Goal: Task Accomplishment & Management: Use online tool/utility

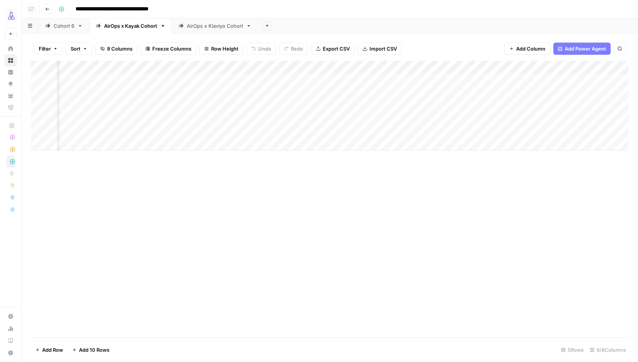
scroll to position [0, 128]
click at [497, 183] on div "Add Column" at bounding box center [330, 199] width 598 height 276
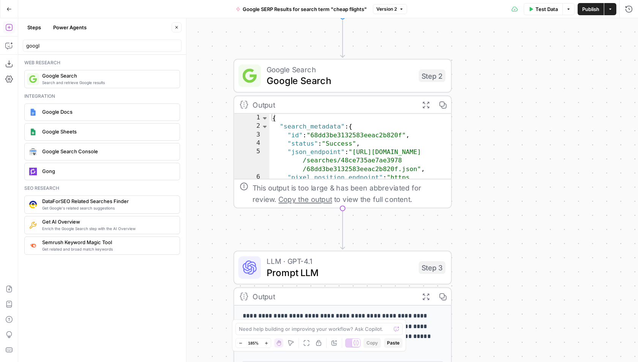
drag, startPoint x: 216, startPoint y: 81, endPoint x: 202, endPoint y: 8, distance: 74.3
click at [201, 10] on div "**********" at bounding box center [319, 181] width 638 height 362
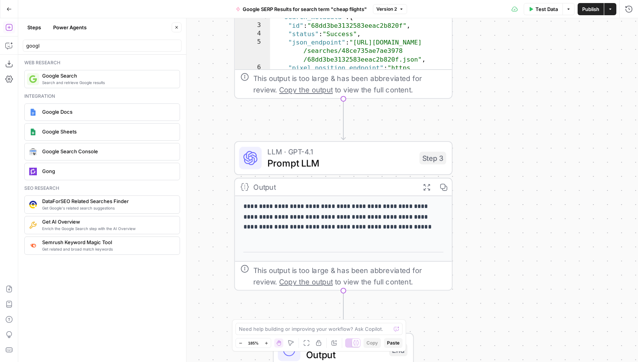
drag, startPoint x: 210, startPoint y: 189, endPoint x: 210, endPoint y: 152, distance: 36.8
click at [210, 152] on div "**********" at bounding box center [328, 189] width 620 height 343
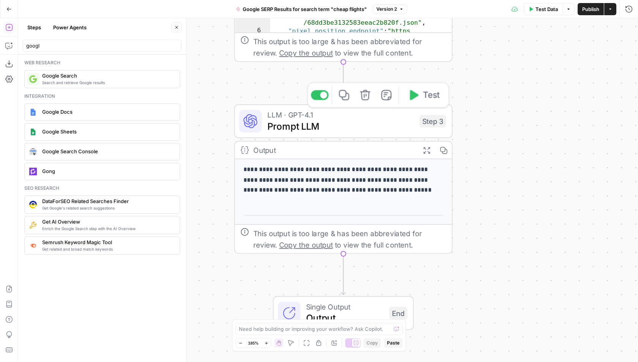
click at [278, 115] on span "LLM · GPT-4.1" at bounding box center [340, 114] width 147 height 11
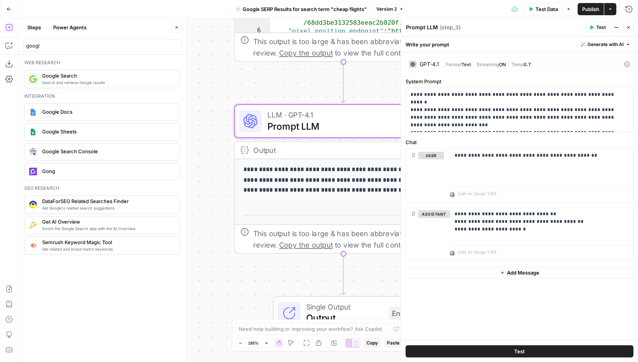
click at [628, 26] on icon "button" at bounding box center [628, 27] width 5 height 5
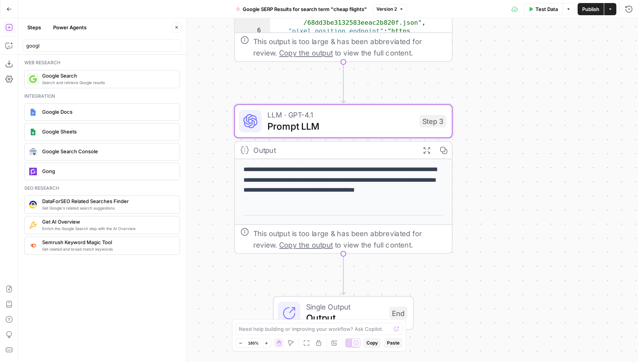
click at [9, 11] on button "Go Back" at bounding box center [9, 9] width 14 height 14
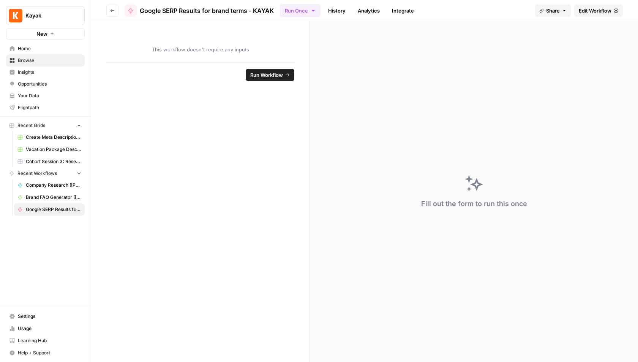
click at [107, 8] on button "Go back" at bounding box center [112, 11] width 12 height 12
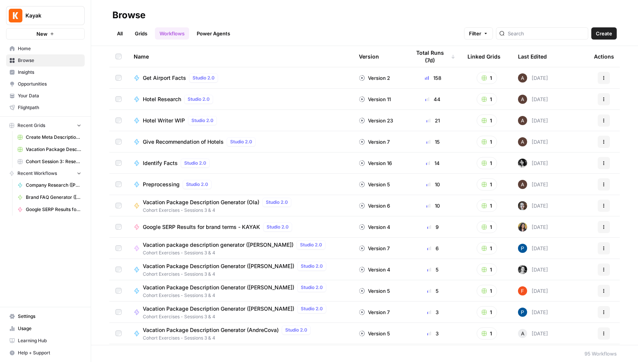
click at [139, 28] on link "Grids" at bounding box center [141, 33] width 22 height 12
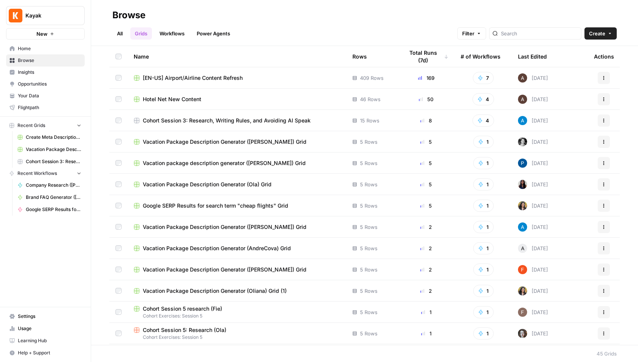
click at [33, 22] on button "Kayak" at bounding box center [45, 15] width 79 height 19
type input "growth"
click at [70, 54] on span "AirOps Growth" at bounding box center [73, 57] width 100 height 8
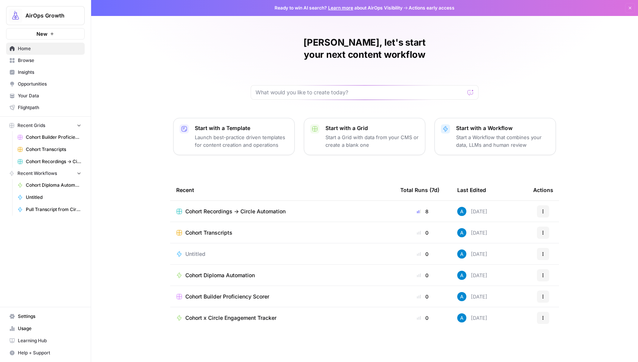
click at [229, 229] on span "Cohort Transcripts" at bounding box center [208, 233] width 47 height 8
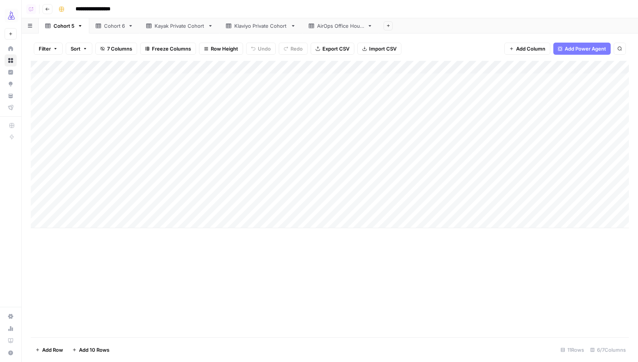
click at [178, 27] on div "Kayak Private Cohort" at bounding box center [180, 26] width 50 height 8
click at [308, 145] on div "Add Column" at bounding box center [330, 112] width 598 height 103
click at [109, 142] on div "Add Column" at bounding box center [330, 112] width 598 height 103
click at [123, 144] on div "Add Column" at bounding box center [330, 112] width 598 height 103
click at [416, 148] on div "Add Column" at bounding box center [330, 112] width 598 height 103
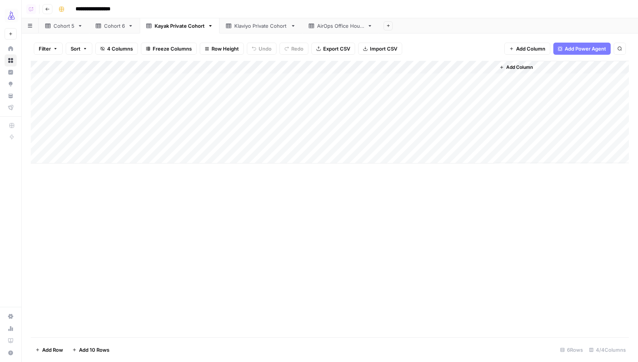
click at [416, 148] on div "Add Column" at bounding box center [330, 112] width 598 height 103
type textarea "**********"
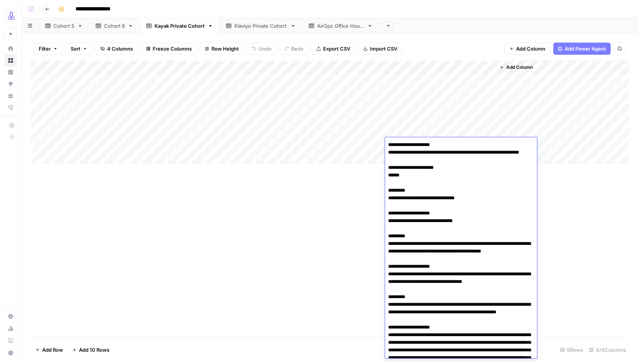
scroll to position [7151, 0]
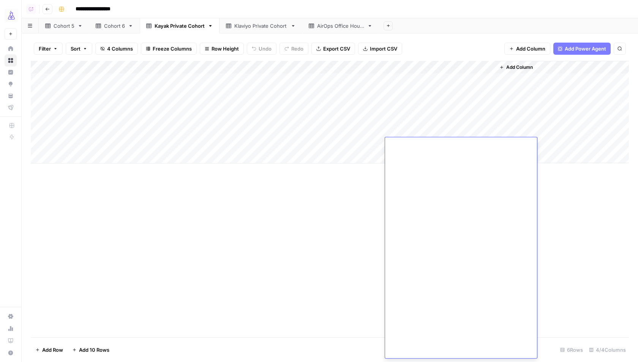
click at [320, 230] on div "Add Column" at bounding box center [330, 199] width 598 height 276
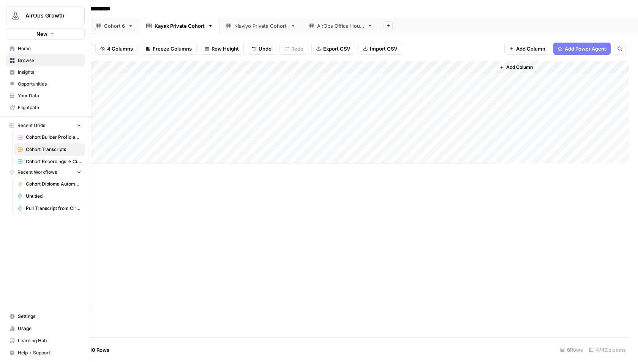
click at [20, 13] on img "Workspace: AirOps Growth" at bounding box center [16, 16] width 14 height 14
type input "kaya"
click at [57, 54] on span "Kayak" at bounding box center [73, 57] width 100 height 8
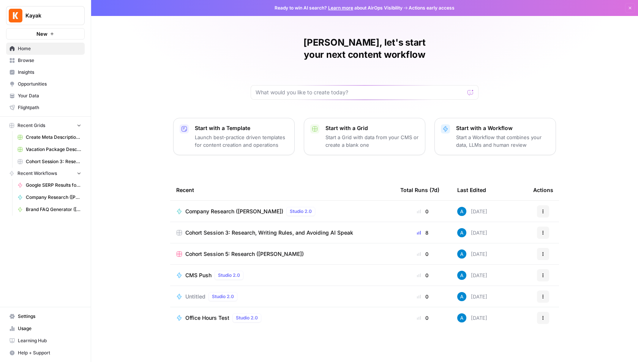
click at [62, 61] on span "Browse" at bounding box center [49, 60] width 63 height 7
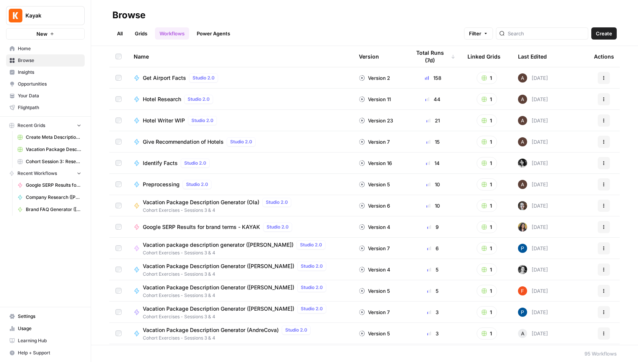
click at [143, 34] on link "Grids" at bounding box center [141, 33] width 22 height 12
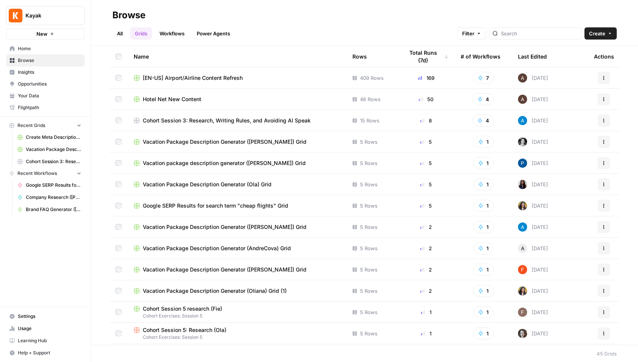
click at [119, 30] on link "All" at bounding box center [119, 33] width 15 height 12
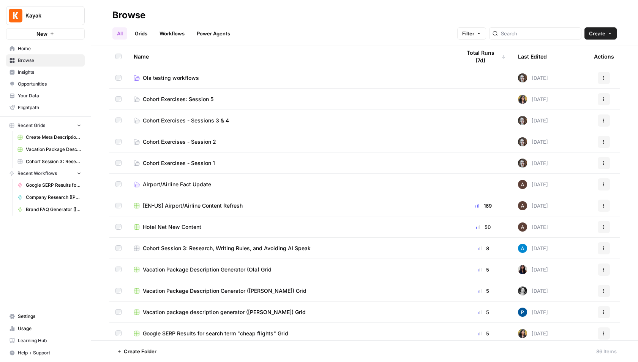
click at [188, 95] on span "Cohort Exercises: Session 5" at bounding box center [178, 99] width 71 height 8
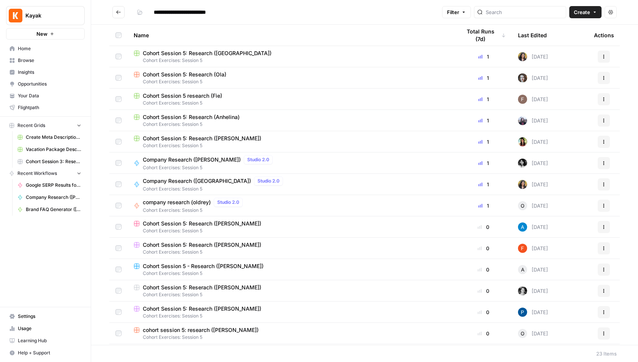
click at [189, 161] on span "Company Research ([PERSON_NAME])" at bounding box center [192, 160] width 98 height 8
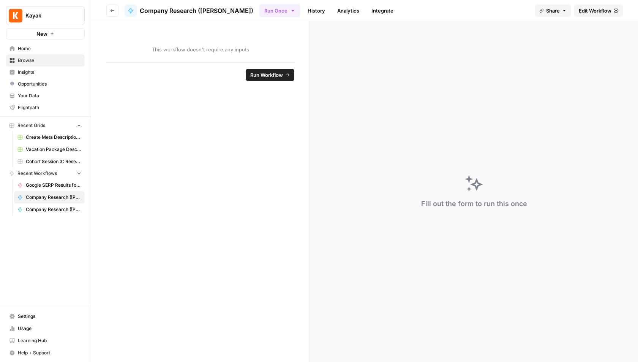
click at [608, 5] on link "Edit Workflow" at bounding box center [598, 11] width 49 height 12
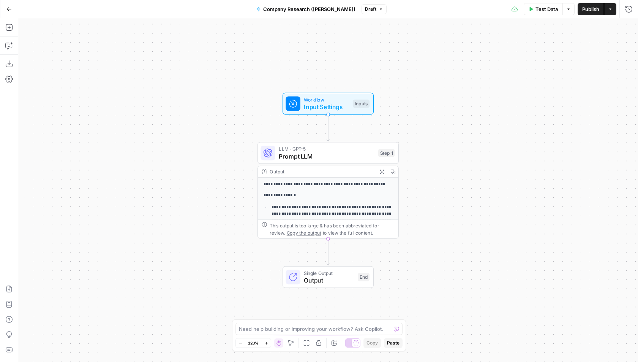
click at [8, 12] on button "Go Back" at bounding box center [9, 9] width 14 height 14
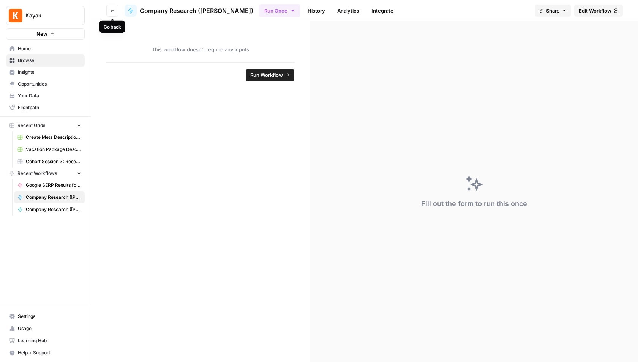
click at [109, 9] on button "Go back" at bounding box center [112, 11] width 12 height 12
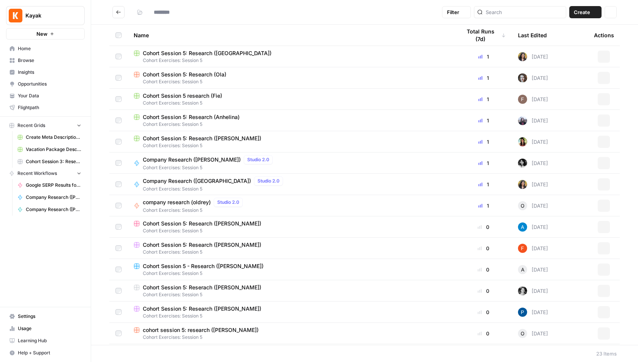
type input "**********"
click at [117, 11] on icon "Go back" at bounding box center [118, 11] width 5 height 5
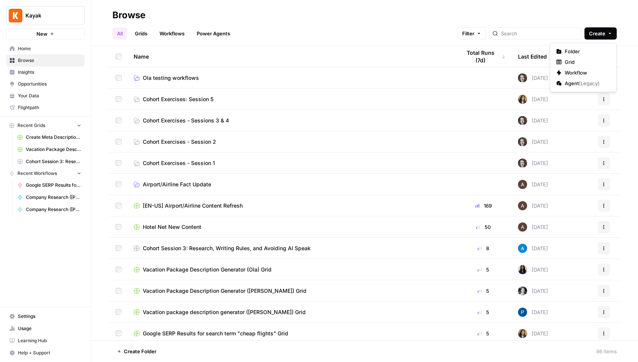
click at [606, 35] on button "Create" at bounding box center [601, 33] width 32 height 12
click at [588, 52] on span "Folder" at bounding box center [586, 51] width 43 height 8
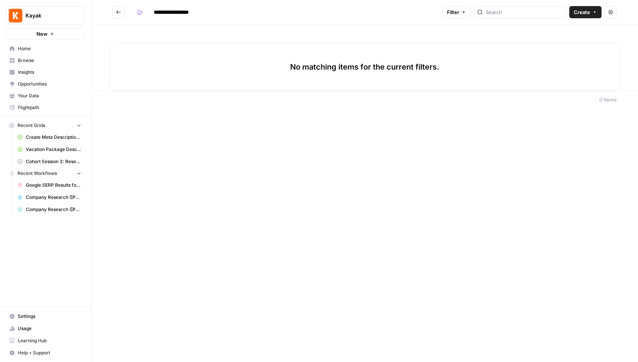
click at [172, 11] on input "**********" at bounding box center [177, 12] width 54 height 12
click at [206, 13] on input "**********" at bounding box center [179, 12] width 58 height 12
type input "**********"
click at [139, 14] on icon "button" at bounding box center [141, 13] width 4 height 3
click at [149, 39] on span "Grey" at bounding box center [176, 41] width 55 height 8
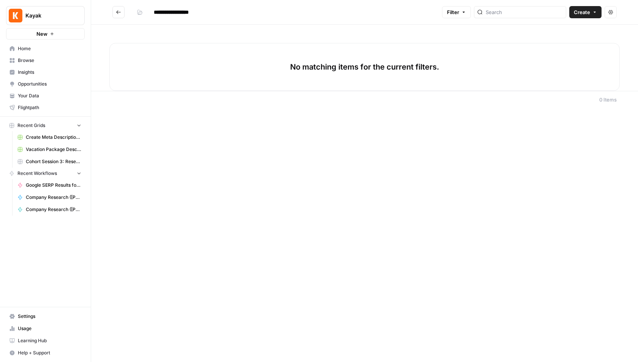
click at [241, 22] on header "**********" at bounding box center [364, 12] width 547 height 25
click at [586, 13] on span "Create" at bounding box center [582, 12] width 16 height 8
click at [574, 42] on span "Workflow" at bounding box center [571, 41] width 43 height 8
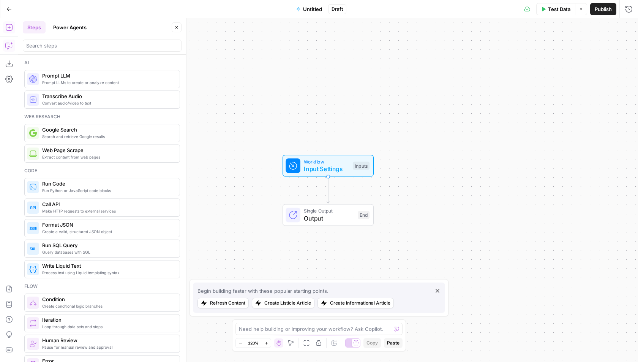
click at [9, 44] on icon "button" at bounding box center [9, 46] width 8 height 8
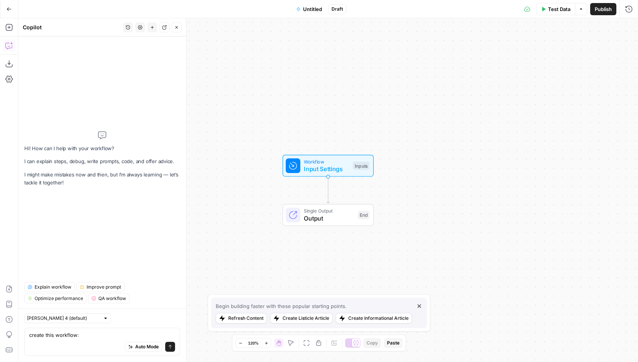
type textarea "create this workflow: Live Session (Mon Oct 6): Product Marketing - Competitive…"
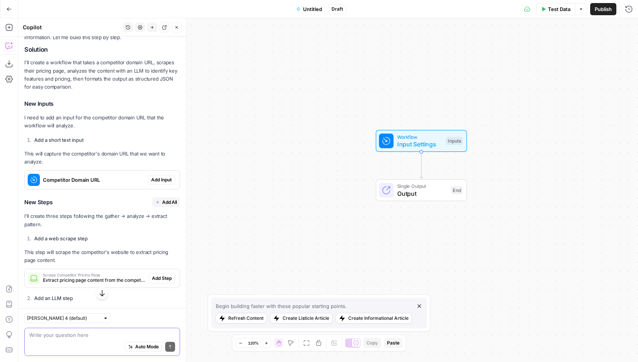
scroll to position [181, 0]
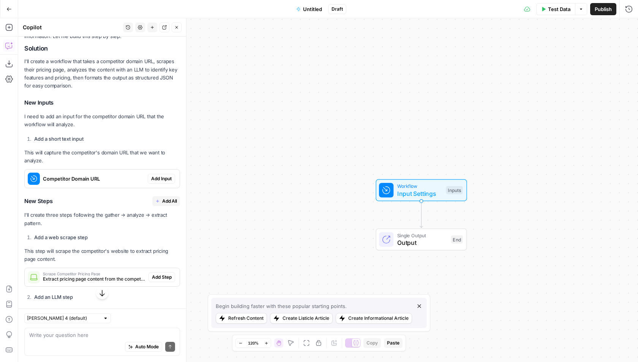
click at [167, 201] on span "Add All" at bounding box center [169, 201] width 15 height 7
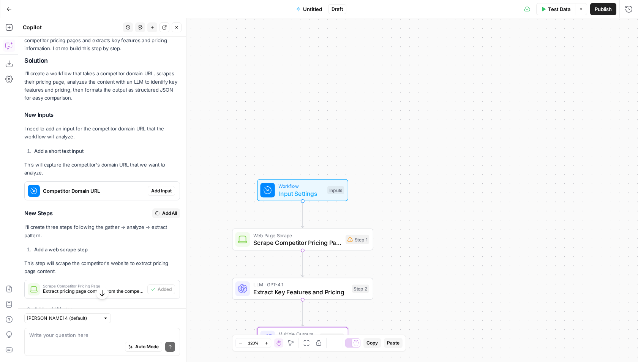
type textarea "Format Competitive Intelligence Report"
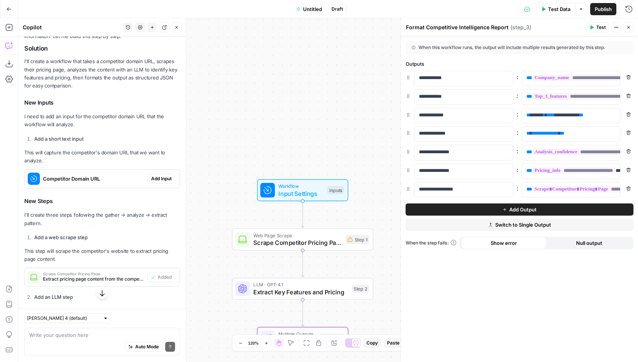
click at [629, 29] on icon "button" at bounding box center [628, 27] width 5 height 5
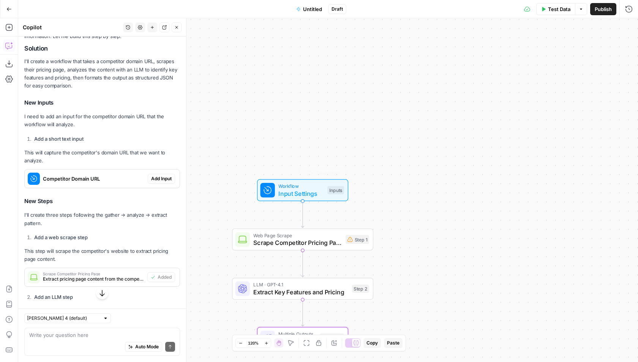
click at [330, 199] on div "Workflow Input Settings Inputs Test Step" at bounding box center [302, 190] width 91 height 22
click at [474, 52] on button "Add Field" at bounding box center [513, 52] width 212 height 12
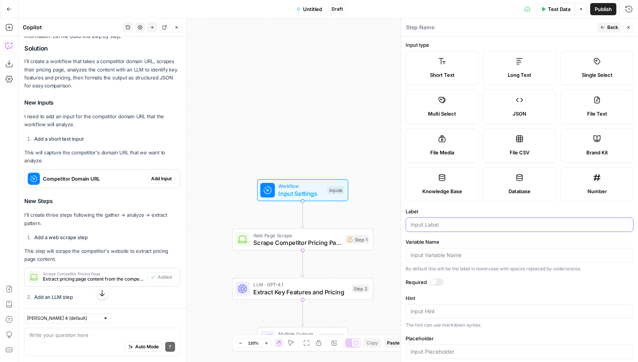
click at [441, 226] on input "Label" at bounding box center [520, 225] width 218 height 8
type input "Competitor Domain URL"
click at [613, 28] on span "Back" at bounding box center [612, 27] width 11 height 7
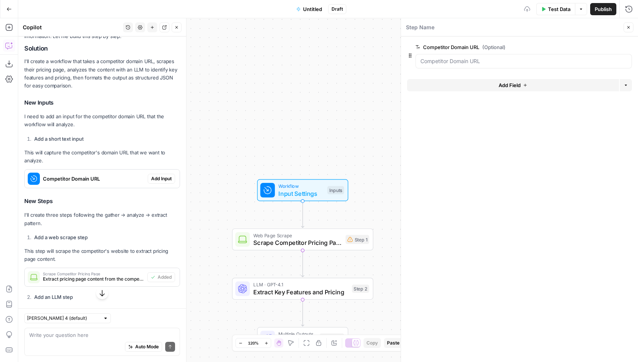
click at [323, 246] on span "Scrape Competitor Pricing Page" at bounding box center [297, 242] width 89 height 9
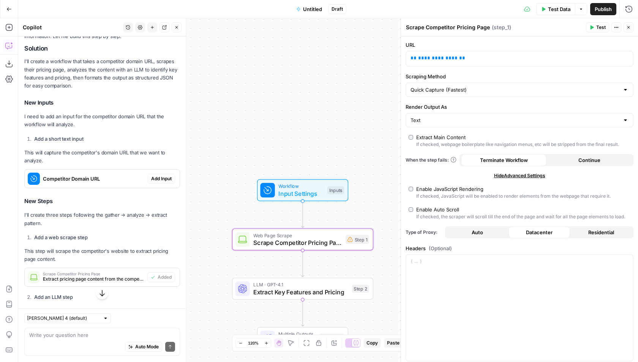
click at [314, 191] on span "Input Settings" at bounding box center [300, 193] width 45 height 9
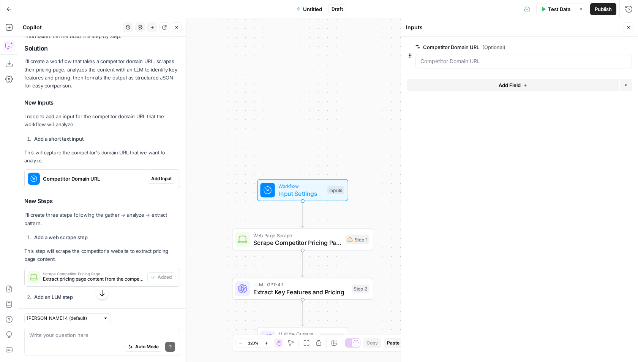
click at [607, 46] on span "edit field" at bounding box center [603, 47] width 17 height 6
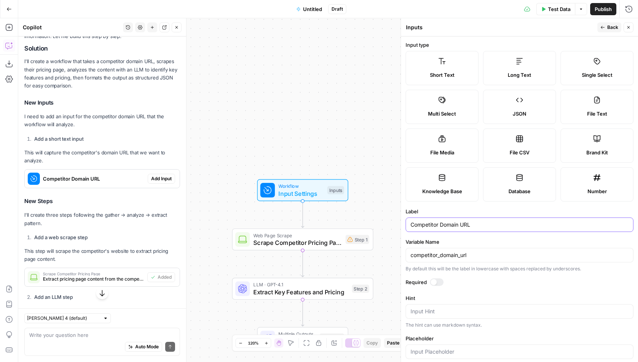
click at [452, 223] on input "Competitor Domain URL" at bounding box center [520, 225] width 218 height 8
type input "Competitor URL"
click at [610, 28] on span "Back" at bounding box center [612, 27] width 11 height 7
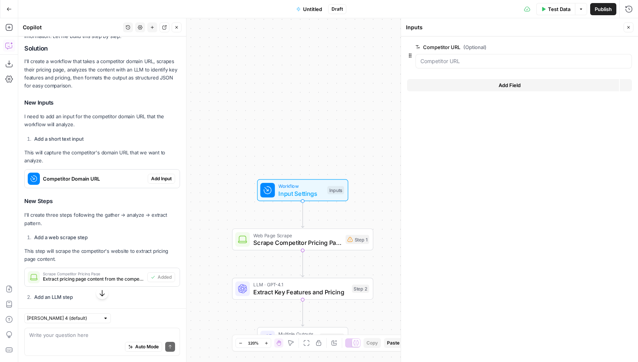
click at [628, 27] on icon "button" at bounding box center [629, 27] width 3 height 3
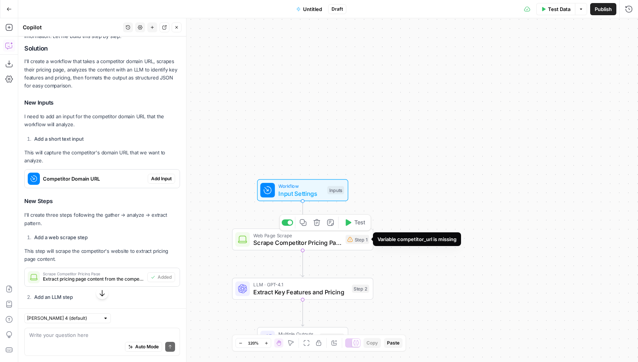
click at [339, 243] on span "Scrape Competitor Pricing Page" at bounding box center [297, 242] width 89 height 9
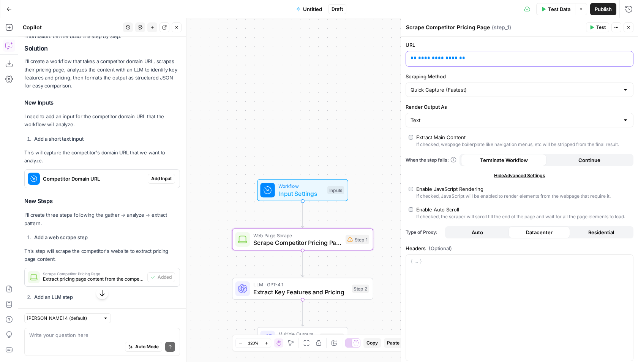
click at [439, 59] on span "**********" at bounding box center [438, 57] width 40 height 5
drag, startPoint x: 467, startPoint y: 59, endPoint x: 398, endPoint y: 59, distance: 68.8
click at [401, 59] on div "**********" at bounding box center [519, 189] width 237 height 343
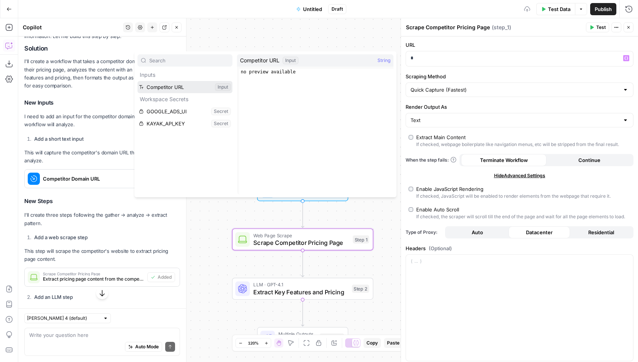
click at [200, 85] on button "Select variable Competitor URL" at bounding box center [185, 87] width 95 height 12
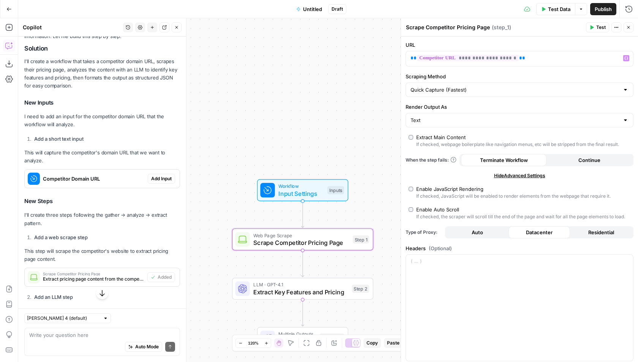
click at [630, 29] on icon "button" at bounding box center [628, 27] width 5 height 5
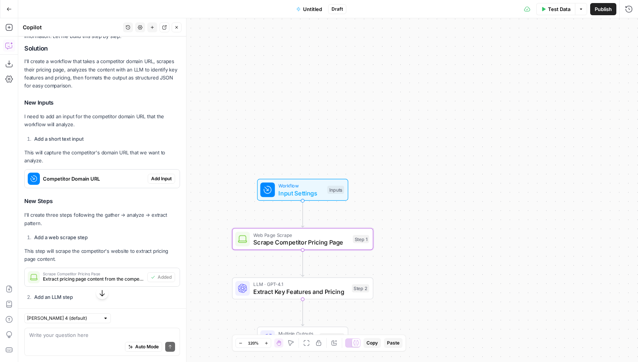
drag, startPoint x: 428, startPoint y: 249, endPoint x: 413, endPoint y: 128, distance: 121.7
click at [413, 128] on div "Workflow Input Settings Inputs Web Page Scrape Scrape Competitor Pricing Page S…" at bounding box center [328, 189] width 620 height 343
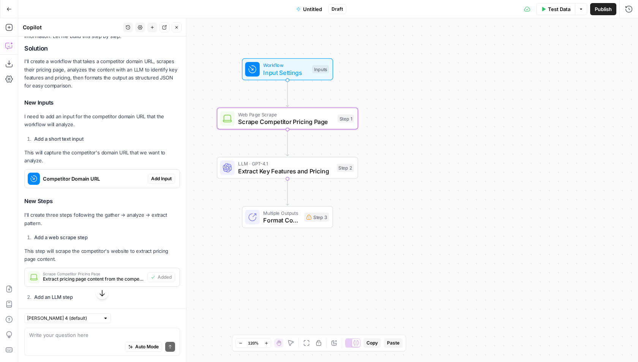
click at [323, 121] on span "Scrape Competitor Pricing Page" at bounding box center [286, 121] width 96 height 9
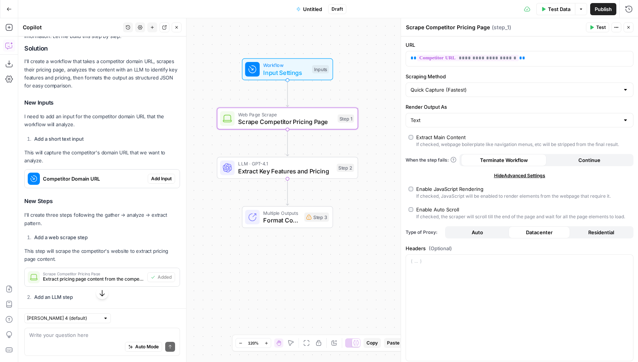
click at [629, 28] on icon "button" at bounding box center [628, 27] width 5 height 5
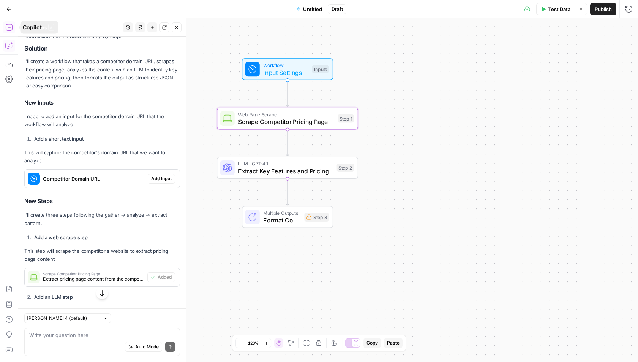
click at [8, 28] on icon "button" at bounding box center [9, 28] width 8 height 8
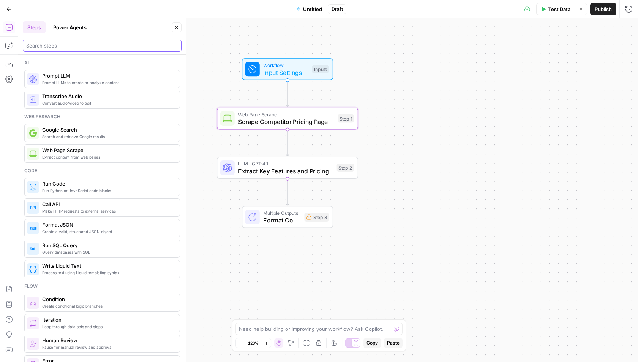
click at [43, 46] on input "search" at bounding box center [102, 46] width 152 height 8
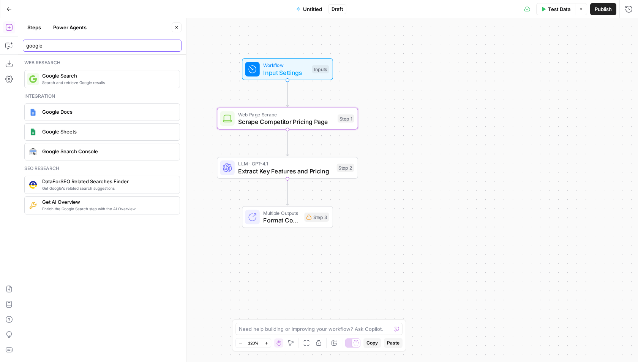
type input "google"
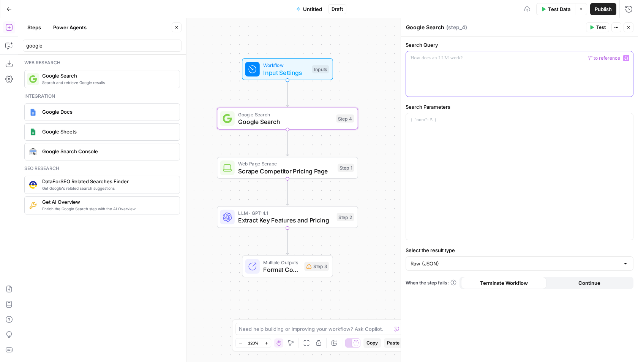
click at [462, 67] on div at bounding box center [519, 73] width 227 height 45
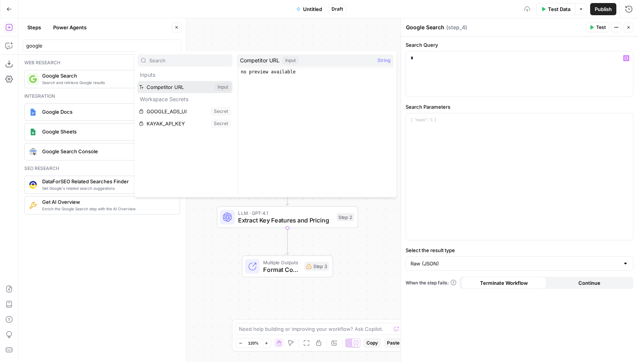
click at [171, 85] on button "Select variable Competitor URL" at bounding box center [185, 87] width 95 height 12
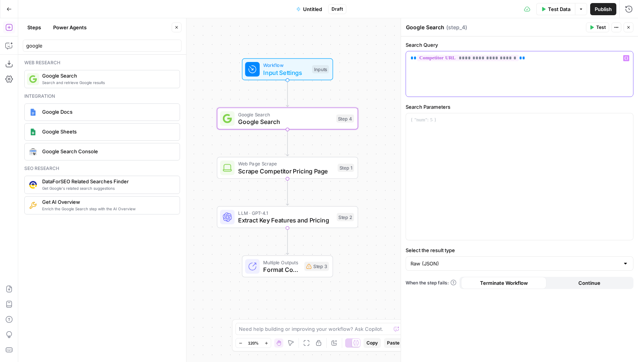
click at [411, 56] on span "**" at bounding box center [414, 57] width 6 height 5
click at [410, 58] on div "**********" at bounding box center [519, 73] width 227 height 45
drag, startPoint x: 421, startPoint y: 59, endPoint x: 405, endPoint y: 59, distance: 15.2
click at [406, 59] on div "**********" at bounding box center [520, 69] width 228 height 56
click at [411, 58] on p "**********" at bounding box center [520, 58] width 218 height 8
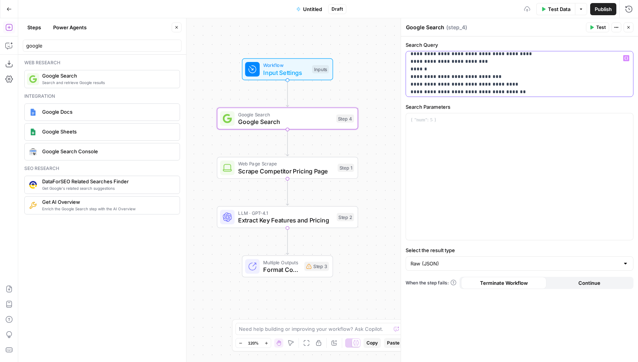
scroll to position [0, 0]
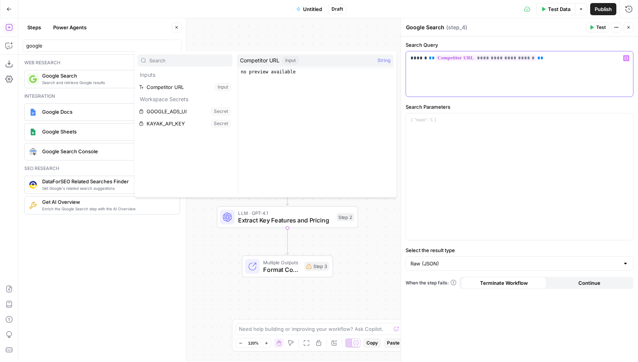
click at [412, 59] on p "**********" at bounding box center [520, 58] width 218 height 8
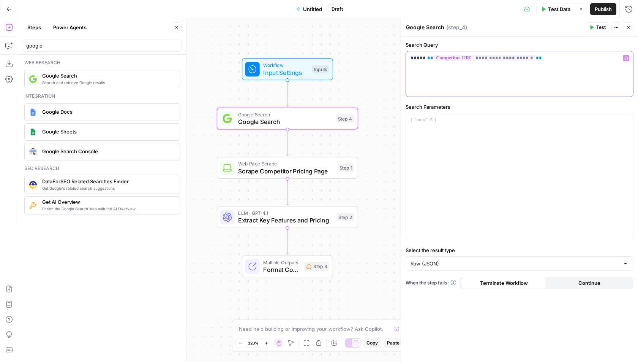
click at [552, 53] on div "**********" at bounding box center [520, 73] width 228 height 45
click at [543, 62] on p "**********" at bounding box center [520, 58] width 218 height 8
click at [627, 26] on icon "button" at bounding box center [628, 27] width 5 height 5
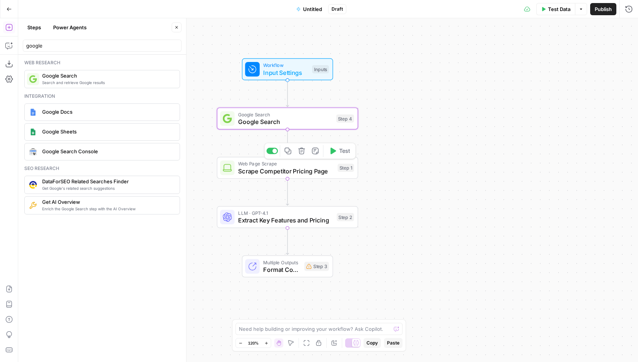
click at [339, 172] on div "Web Page Scrape Scrape Competitor Pricing Page Step 1 Copy step Delete step Add…" at bounding box center [287, 168] width 134 height 16
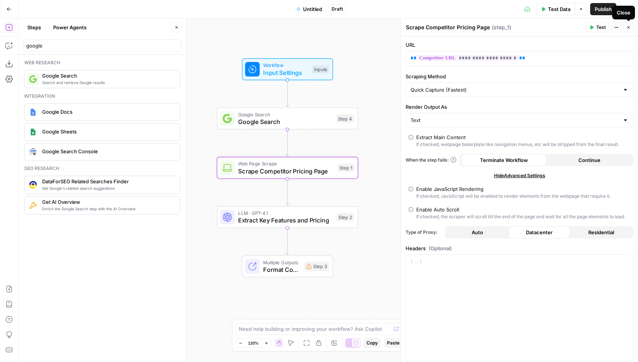
click at [630, 26] on icon "button" at bounding box center [628, 27] width 5 height 5
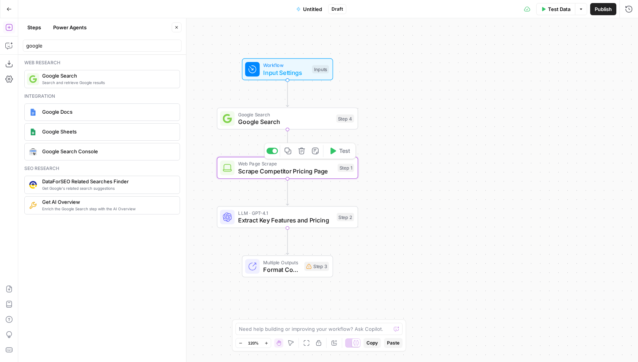
click at [274, 150] on div at bounding box center [274, 151] width 5 height 5
click at [262, 221] on span "Extract Key Features and Pricing" at bounding box center [281, 219] width 87 height 9
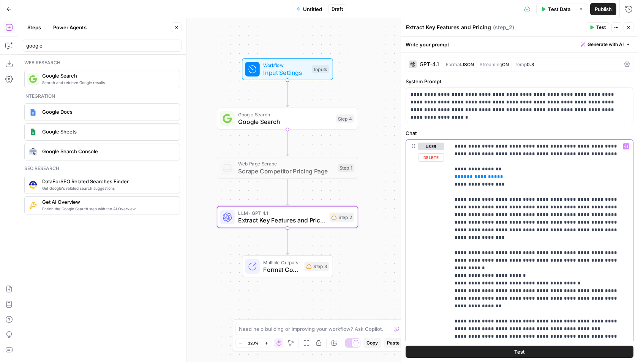
click at [473, 175] on span "**********" at bounding box center [479, 176] width 36 height 5
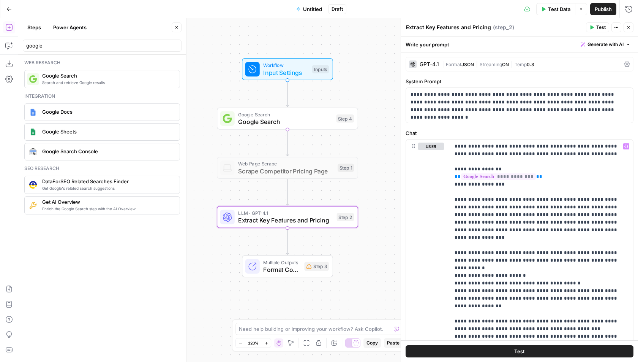
click at [177, 25] on icon "button" at bounding box center [176, 27] width 5 height 5
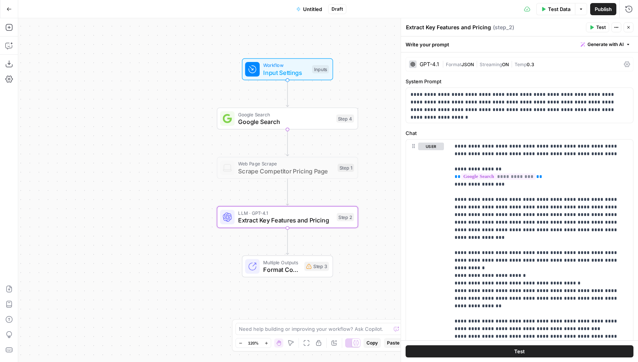
click at [314, 7] on span "Untitled" at bounding box center [312, 9] width 19 height 8
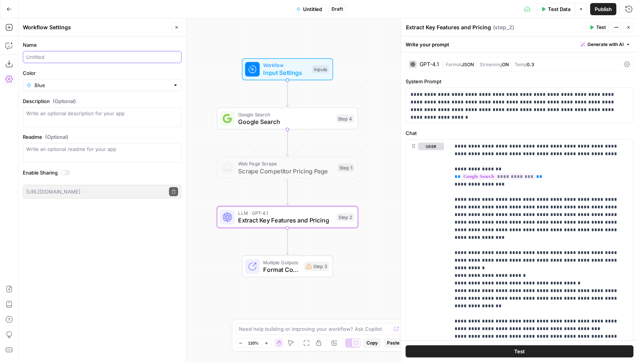
click at [56, 55] on input "Name" at bounding box center [102, 57] width 152 height 8
paste input "Product Marketing - Competitive Intelligence Automation"
type input "Product Marketing - Competitive Intelligence Automation"
click at [95, 84] on input "Color" at bounding box center [102, 85] width 135 height 8
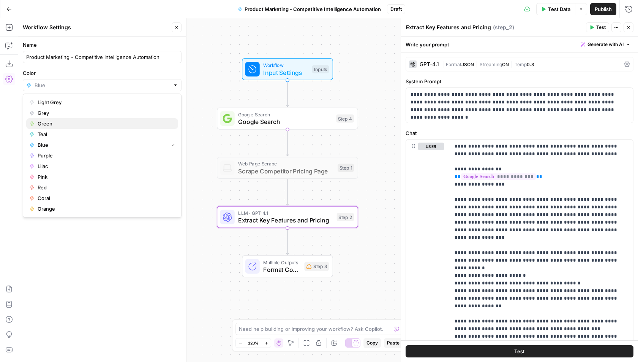
click at [77, 124] on span "Green" at bounding box center [105, 124] width 134 height 8
type input "Green"
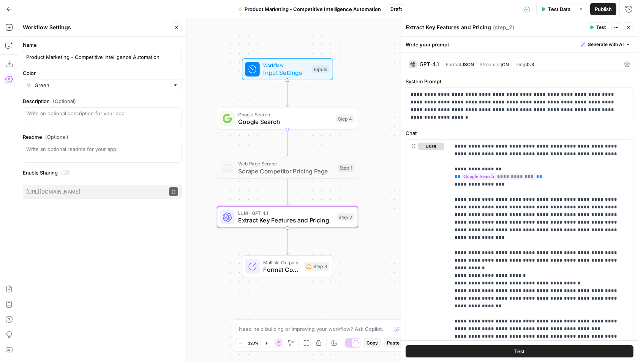
click at [174, 25] on button "Close" at bounding box center [177, 27] width 10 height 10
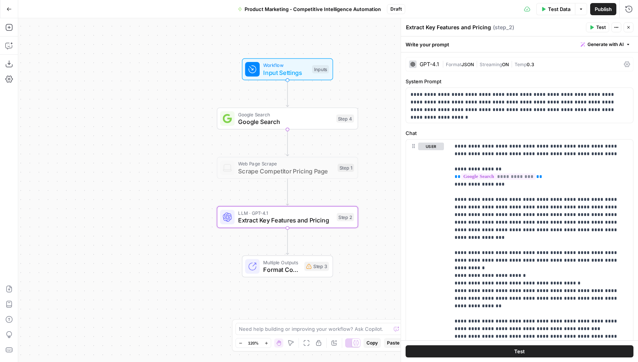
click at [598, 9] on span "Publish" at bounding box center [603, 9] width 17 height 8
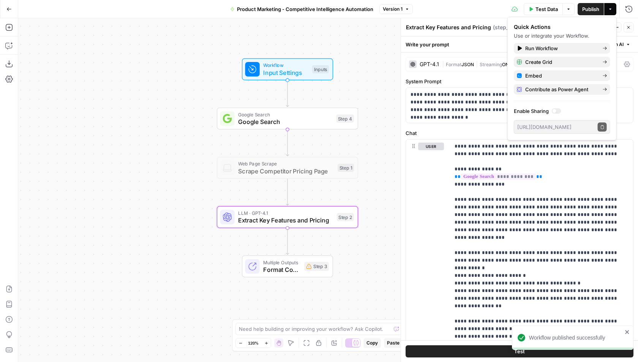
click at [631, 24] on button "Close" at bounding box center [629, 27] width 10 height 10
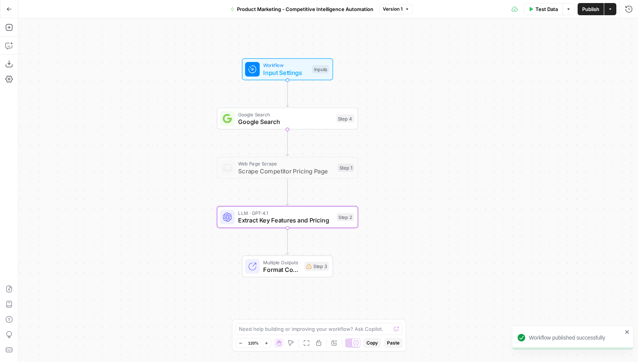
click at [552, 13] on span "Test Data" at bounding box center [547, 9] width 22 height 8
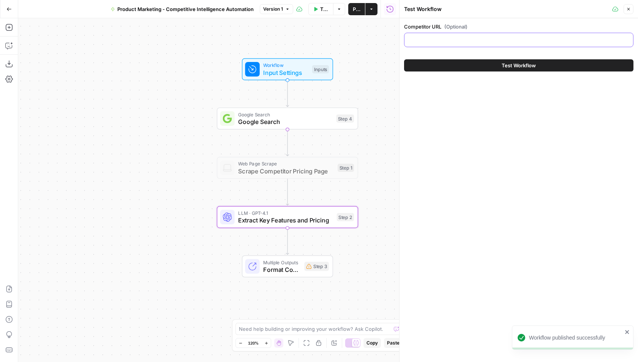
click at [467, 41] on input "Competitor URL (Optional)" at bounding box center [519, 40] width 220 height 8
type input "www.skyscanner.com"
click at [473, 63] on button "Test Workflow" at bounding box center [518, 65] width 229 height 12
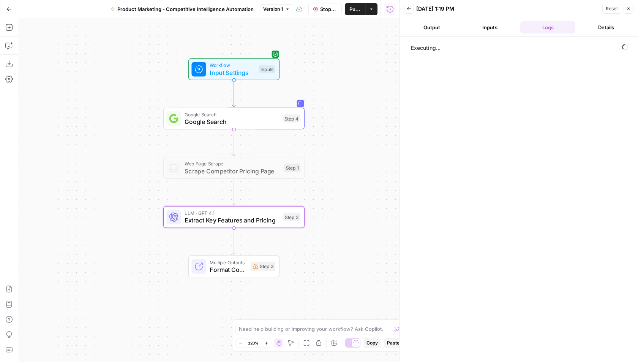
drag, startPoint x: 139, startPoint y: 128, endPoint x: 42, endPoint y: 129, distance: 97.6
click at [42, 129] on div "Workflow Input Settings Inputs Google Search Google Search Step 4 Web Page Scra…" at bounding box center [208, 189] width 381 height 343
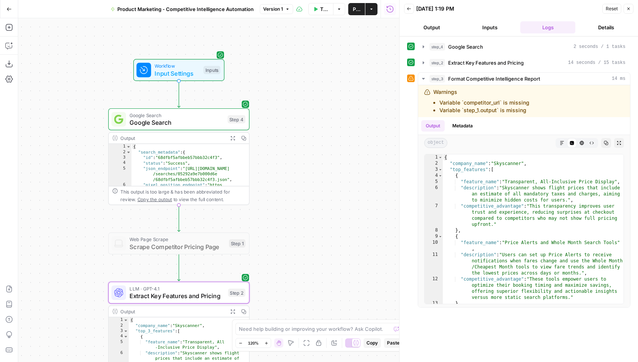
click at [219, 9] on span "Product Marketing - Competitive Intelligence Automation" at bounding box center [185, 9] width 136 height 8
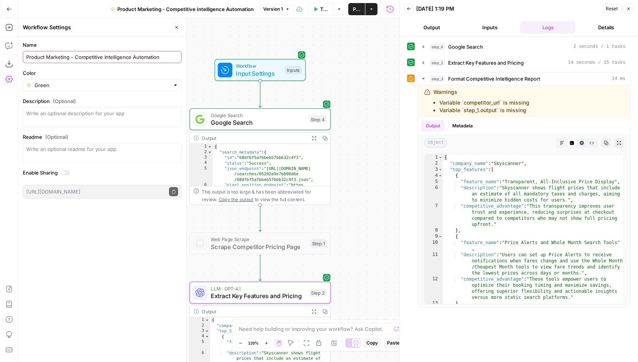
click at [97, 55] on input "Product Marketing - Competitive Intelligence Automation" at bounding box center [102, 57] width 152 height 8
click at [177, 28] on icon "button" at bounding box center [176, 27] width 5 height 5
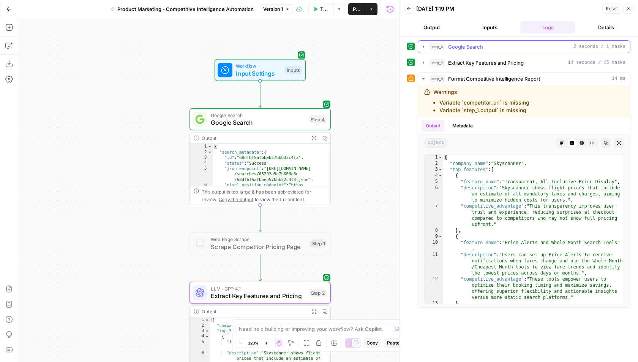
click at [423, 45] on icon "button" at bounding box center [424, 47] width 6 height 6
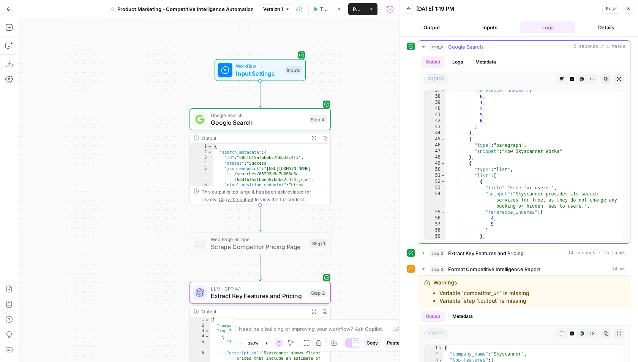
scroll to position [332, 0]
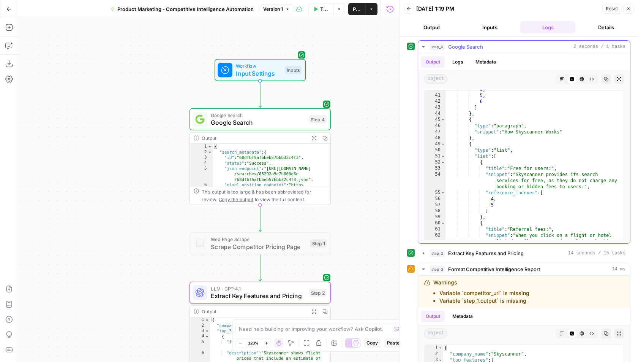
type textarea "**********"
click at [480, 167] on div "2 , 5 , 6 ] } , { "type" : "paragraph" , "snippet" : "How Skyscanner Works" } ,…" at bounding box center [535, 179] width 179 height 186
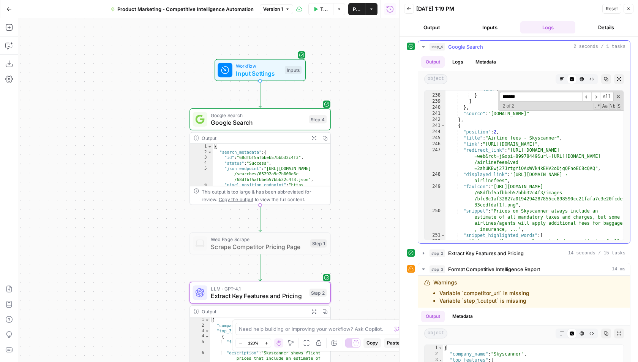
scroll to position [3651, 0]
type input "*******"
click at [425, 250] on icon "button" at bounding box center [424, 253] width 6 height 6
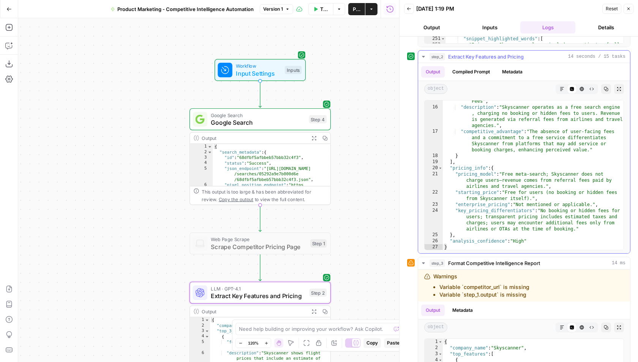
scroll to position [206, 0]
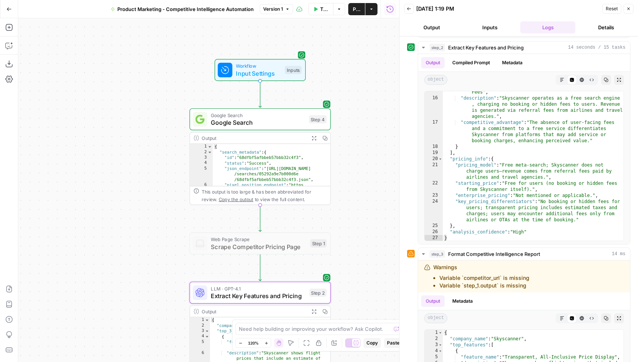
click at [631, 4] on button "Close" at bounding box center [629, 9] width 10 height 10
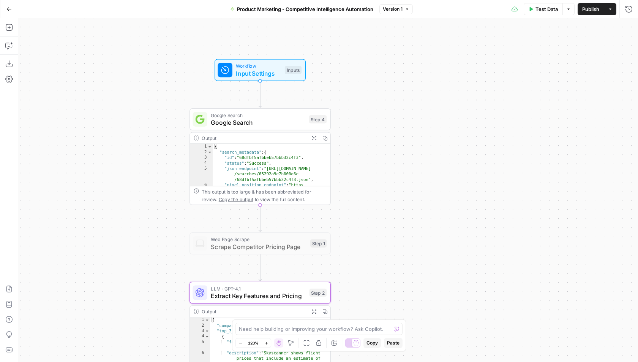
click at [292, 115] on span "Google Search" at bounding box center [258, 114] width 94 height 7
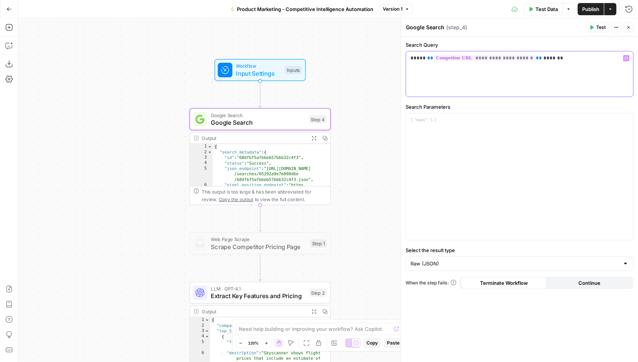
click at [569, 56] on p "**********" at bounding box center [520, 58] width 218 height 8
click at [632, 25] on button "Close" at bounding box center [629, 27] width 10 height 10
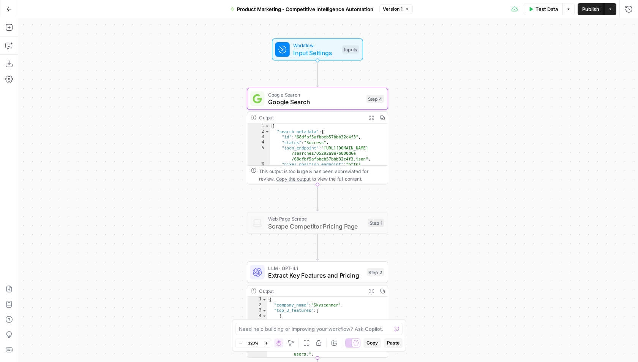
drag, startPoint x: 412, startPoint y: 135, endPoint x: 464, endPoint y: 116, distance: 55.4
click at [464, 116] on div "Workflow Input Settings Inputs Google Search Google Search Step 4 Output Expand…" at bounding box center [328, 189] width 620 height 343
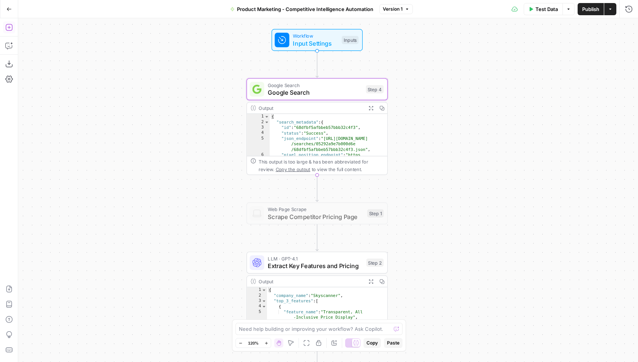
click at [10, 28] on icon "button" at bounding box center [9, 28] width 8 height 8
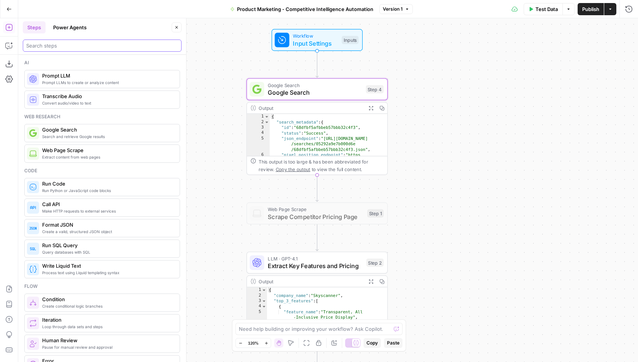
click at [62, 45] on input "search" at bounding box center [102, 46] width 152 height 8
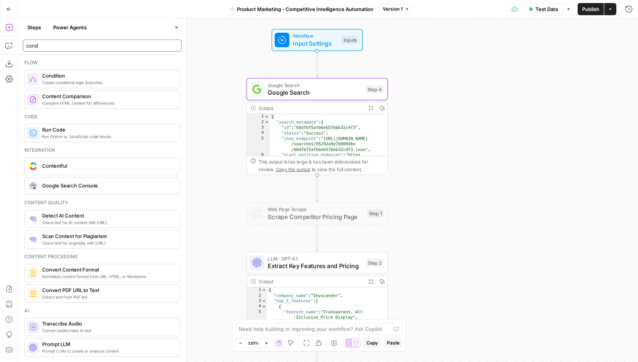
type input "cond"
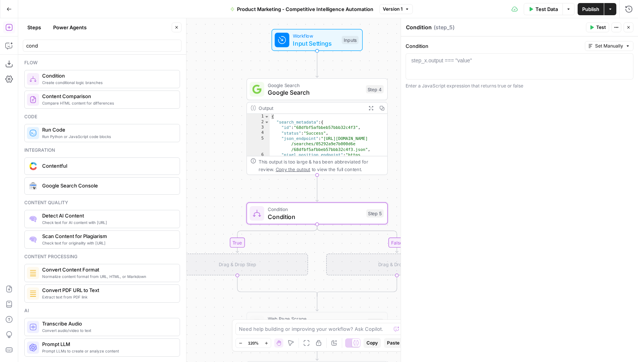
click at [174, 25] on button "Close" at bounding box center [177, 27] width 10 height 10
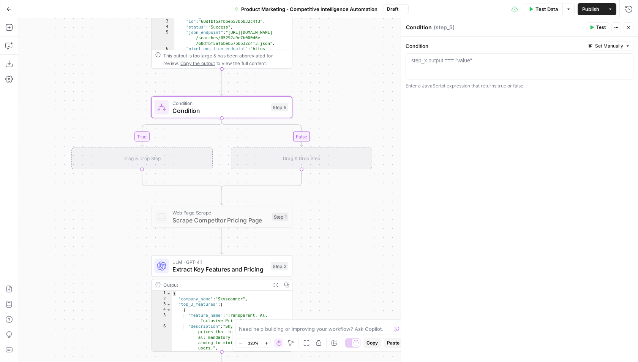
drag, startPoint x: 198, startPoint y: 187, endPoint x: 107, endPoint y: 69, distance: 148.8
click at [107, 69] on div "true false Workflow Input Settings Inputs Google Search Google Search Step 4 Ou…" at bounding box center [328, 189] width 620 height 343
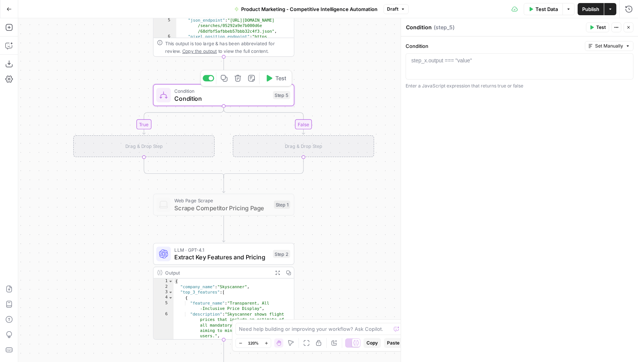
click at [205, 95] on span "Condition" at bounding box center [221, 98] width 95 height 9
click at [473, 67] on div at bounding box center [519, 73] width 221 height 32
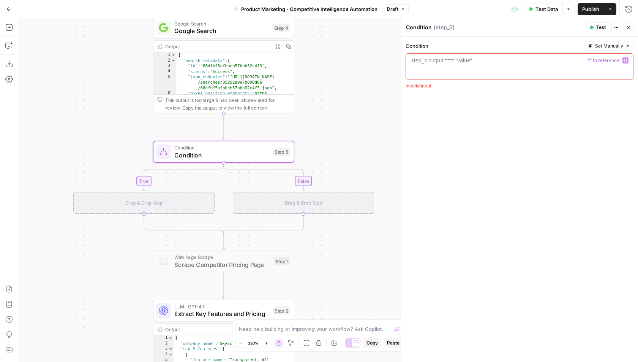
drag, startPoint x: 363, startPoint y: 50, endPoint x: 362, endPoint y: 125, distance: 74.5
click at [362, 125] on div "true false Workflow Input Settings Inputs Google Search Google Search Step 4 Ou…" at bounding box center [328, 189] width 620 height 343
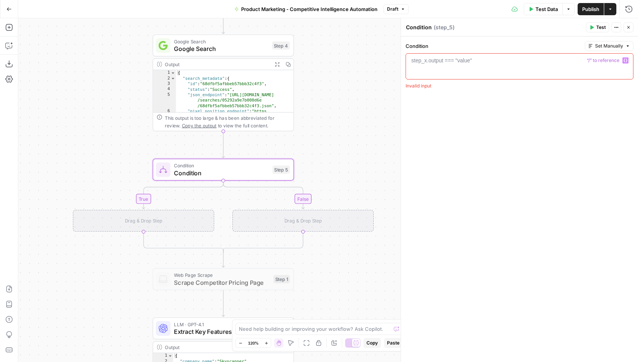
click at [465, 60] on div "step_x.output === "value"" at bounding box center [441, 61] width 61 height 8
type textarea "*"
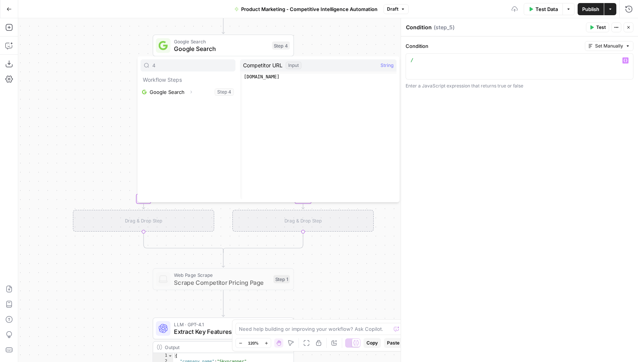
type input "4"
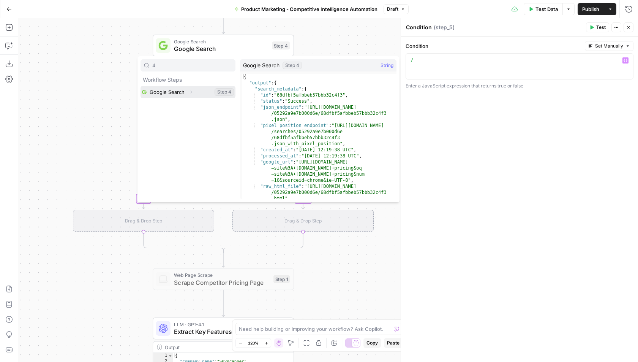
click at [155, 92] on button "Select variable Google Search" at bounding box center [188, 92] width 95 height 12
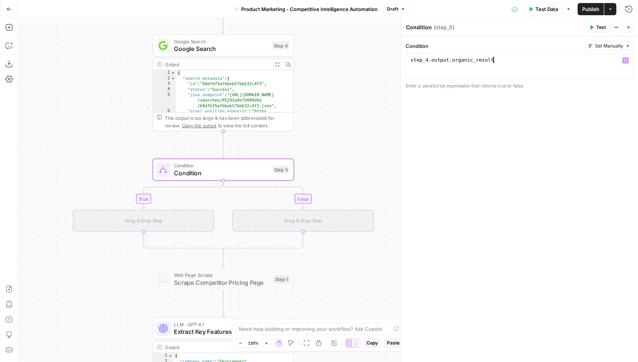
scroll to position [0, 6]
type textarea "**********"
click at [631, 27] on button "Close" at bounding box center [629, 27] width 10 height 10
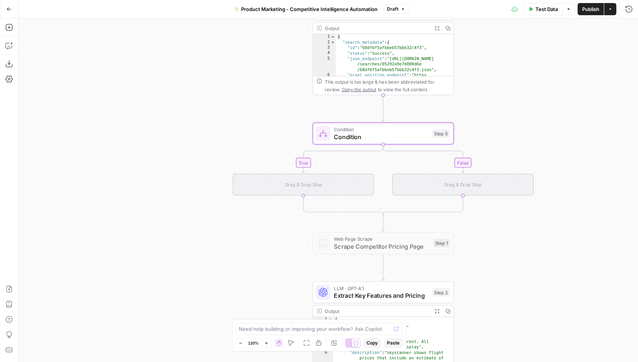
drag, startPoint x: 357, startPoint y: 109, endPoint x: 506, endPoint y: 72, distance: 153.9
click at [506, 71] on div "true false Workflow Input Settings Inputs Google Search Google Search Step 4 Ou…" at bounding box center [328, 189] width 620 height 343
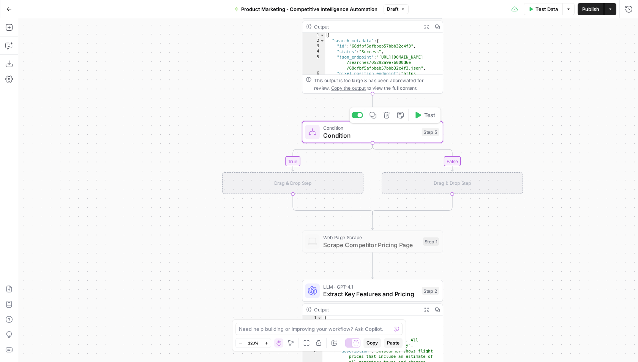
click at [384, 114] on icon "button" at bounding box center [386, 114] width 7 height 7
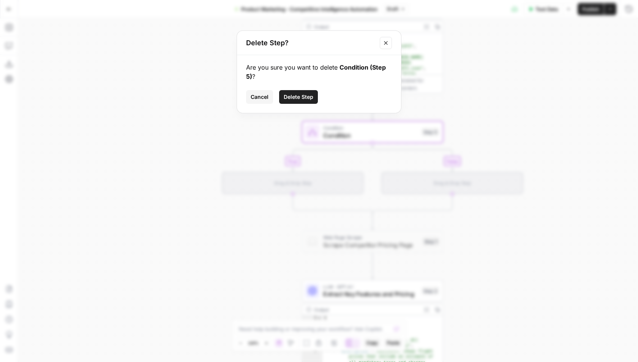
click at [297, 95] on span "Delete Step" at bounding box center [299, 97] width 30 height 8
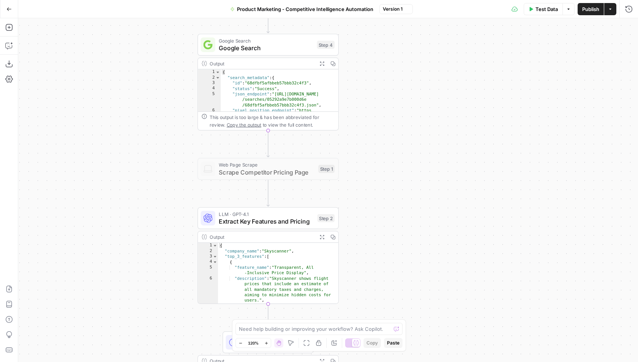
drag, startPoint x: 277, startPoint y: 123, endPoint x: 172, endPoint y: 160, distance: 110.8
click at [172, 160] on div "Workflow Input Settings Inputs Google Search Google Search Step 4 Output Expand…" at bounding box center [328, 189] width 620 height 343
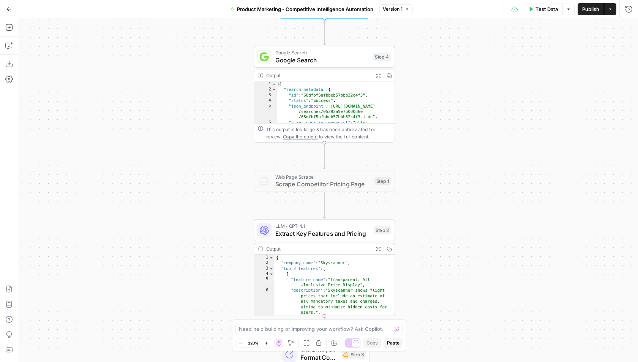
drag, startPoint x: 389, startPoint y: 62, endPoint x: 444, endPoint y: 63, distance: 54.3
click at [444, 63] on div "Workflow Input Settings Inputs Google Search Google Search Step 4 Output Expand…" at bounding box center [328, 189] width 620 height 343
click at [347, 8] on span "Product Marketing - Competitive Intelligence Automation" at bounding box center [305, 9] width 136 height 8
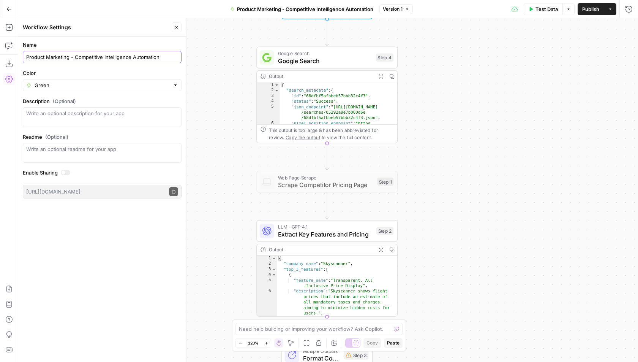
click at [164, 59] on input "Product Marketing - Competitive Intelligence Automation" at bounding box center [102, 57] width 152 height 8
type input "Product Marketing - Competitive Intelligence Automation (Andrea)"
click at [590, 8] on span "Publish" at bounding box center [590, 9] width 17 height 8
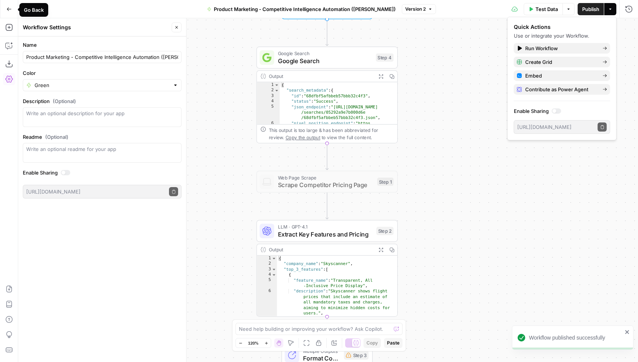
click at [10, 8] on icon "button" at bounding box center [8, 8] width 5 height 5
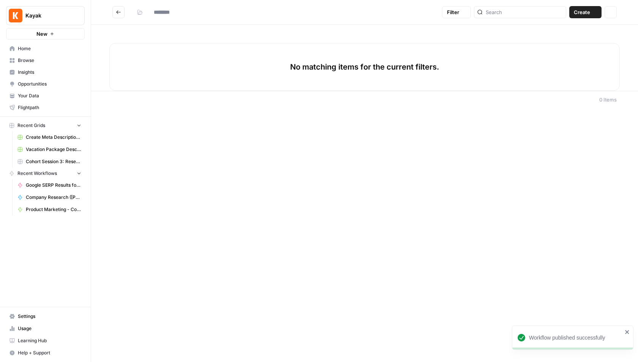
type input "**********"
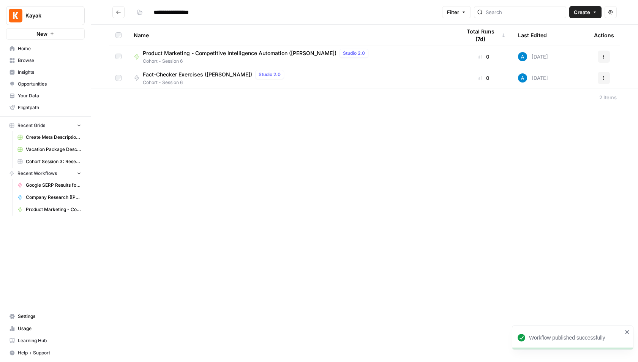
click at [197, 120] on div "**********" at bounding box center [364, 181] width 547 height 362
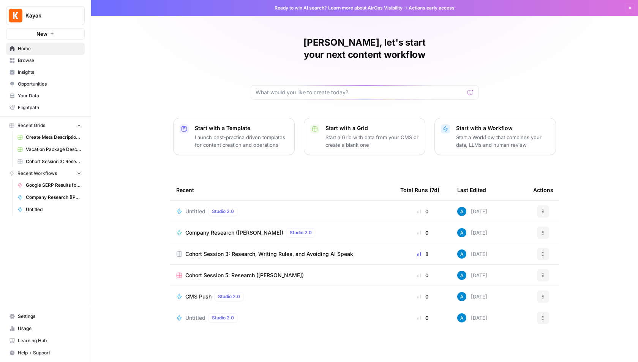
click at [58, 18] on span "Kayak" at bounding box center [48, 16] width 46 height 8
type input "klavi"
click at [53, 52] on div "Klaviyo" at bounding box center [68, 56] width 115 height 9
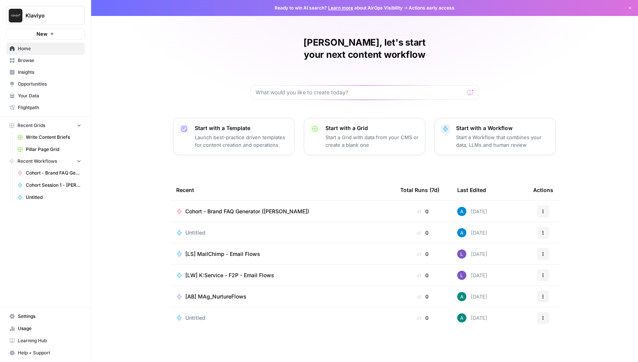
click at [36, 61] on span "Browse" at bounding box center [49, 60] width 63 height 7
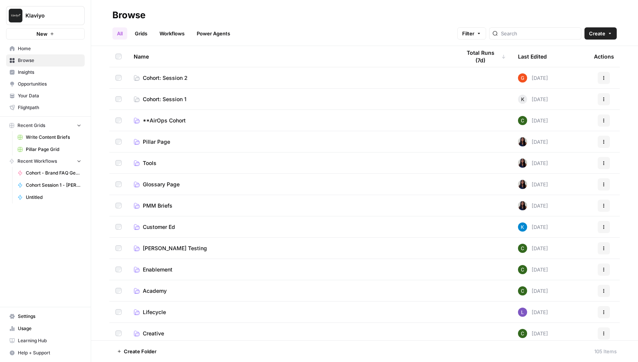
click at [169, 74] on span "Cohort: Session 2" at bounding box center [165, 78] width 45 height 8
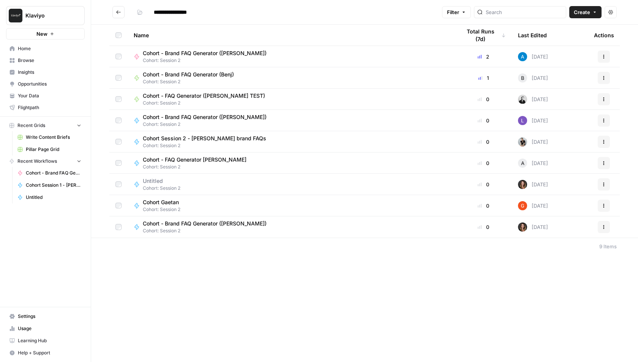
click at [120, 13] on icon "Go back" at bounding box center [118, 11] width 5 height 5
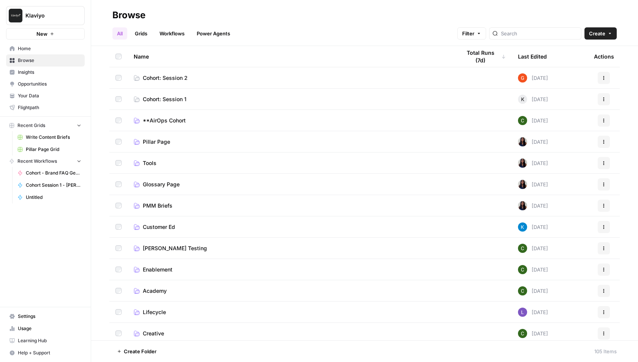
click at [46, 14] on span "Klaviyo" at bounding box center [48, 16] width 46 height 8
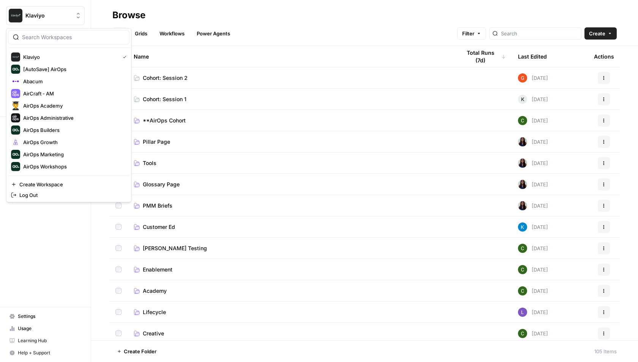
type input "e"
type input "sept"
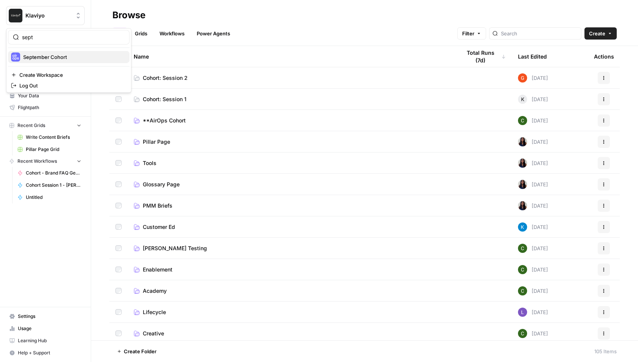
click at [78, 56] on span "September Cohort" at bounding box center [73, 57] width 100 height 8
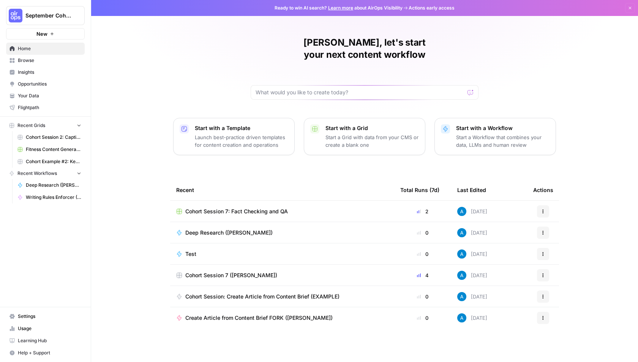
click at [73, 54] on link "Browse" at bounding box center [45, 60] width 79 height 12
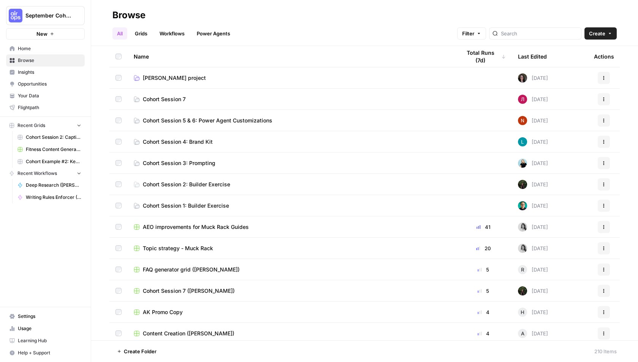
click at [166, 98] on span "Cohort Session 7" at bounding box center [164, 99] width 43 height 8
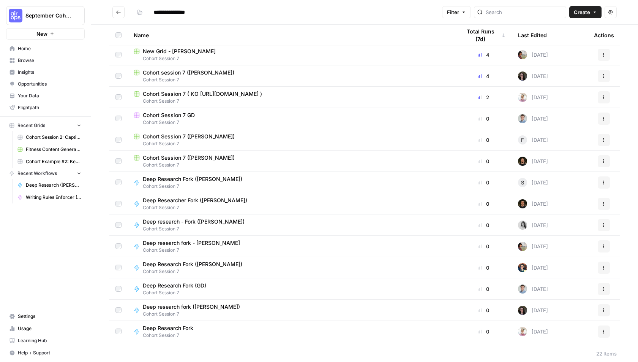
scroll to position [169, 0]
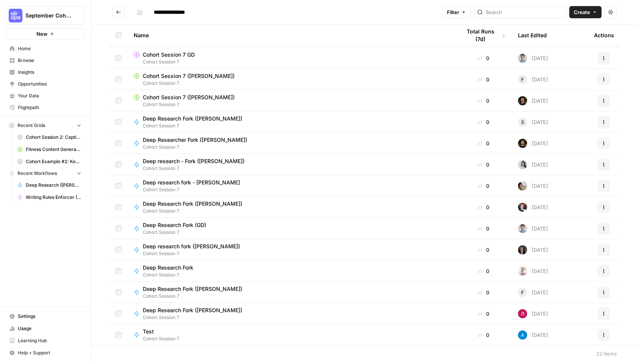
click at [152, 327] on span "Test" at bounding box center [158, 331] width 30 height 8
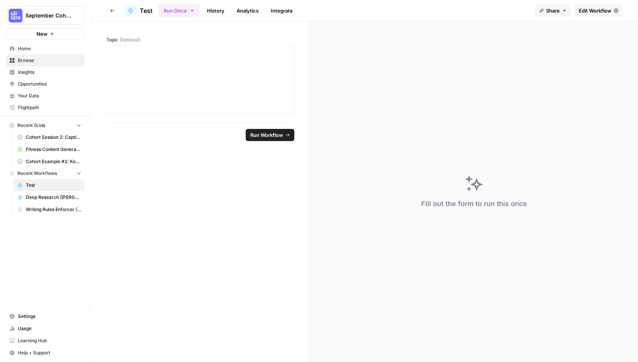
click at [599, 8] on span "Edit Workflow" at bounding box center [595, 11] width 33 height 8
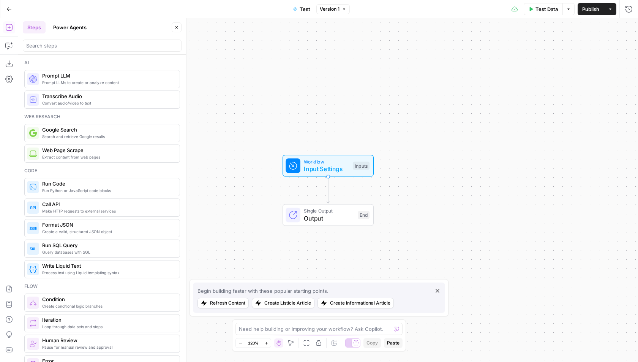
click at [7, 9] on icon "button" at bounding box center [8, 8] width 5 height 5
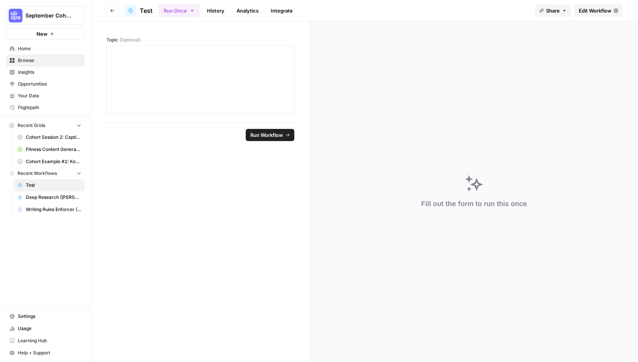
click at [115, 14] on button "Go back" at bounding box center [112, 11] width 12 height 12
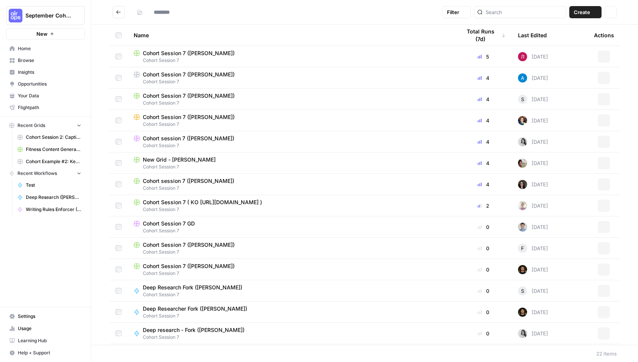
type input "**********"
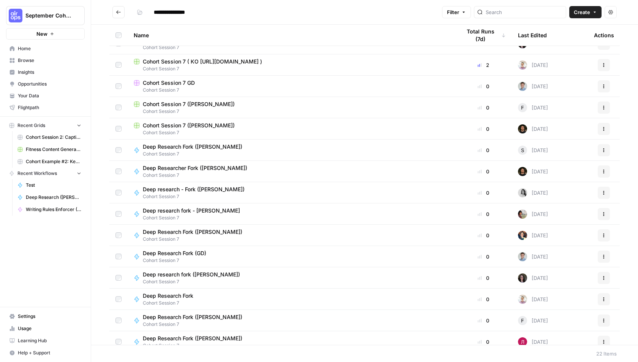
scroll to position [169, 0]
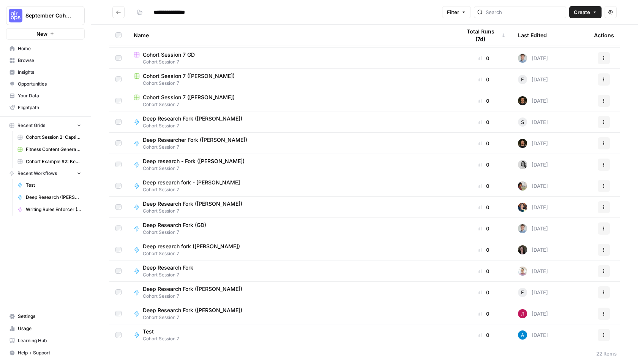
click at [176, 267] on span "Deep Research Fork" at bounding box center [168, 268] width 51 height 8
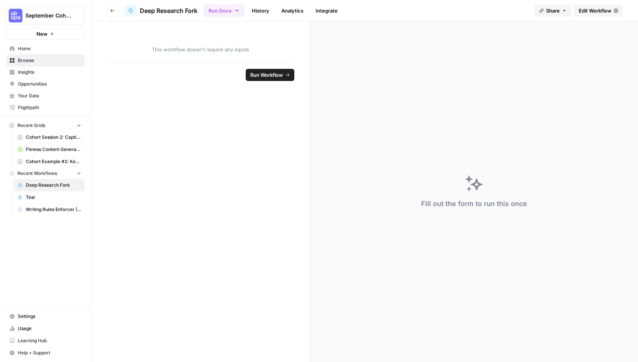
click at [596, 11] on span "Edit Workflow" at bounding box center [595, 11] width 33 height 8
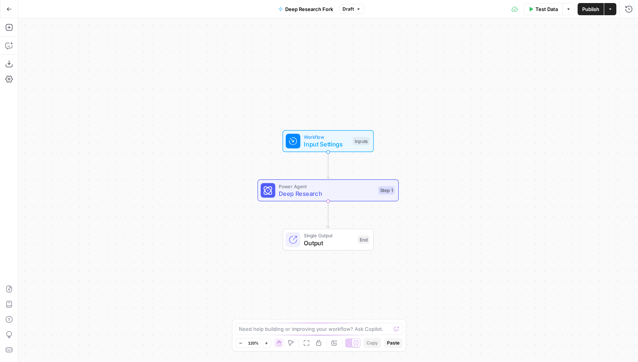
click at [8, 5] on button "Go Back" at bounding box center [9, 9] width 14 height 14
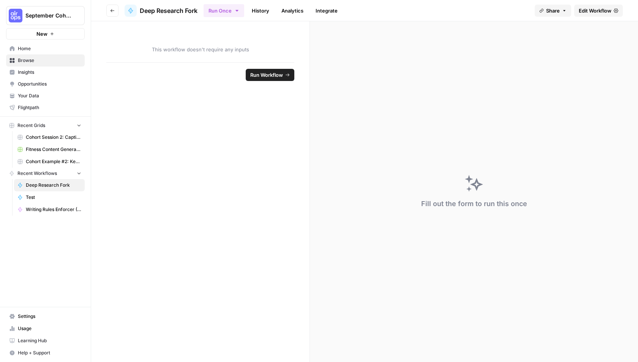
click at [112, 8] on icon "button" at bounding box center [112, 10] width 5 height 5
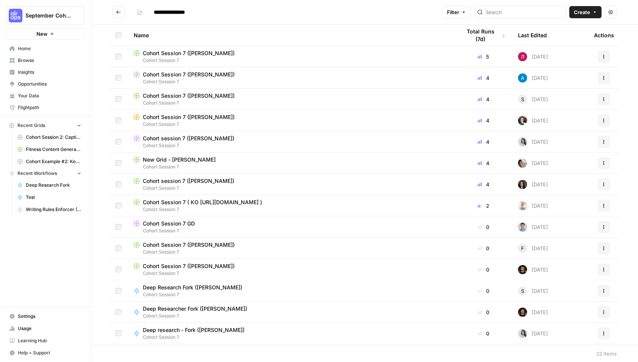
click at [116, 13] on icon "Go back" at bounding box center [118, 11] width 5 height 5
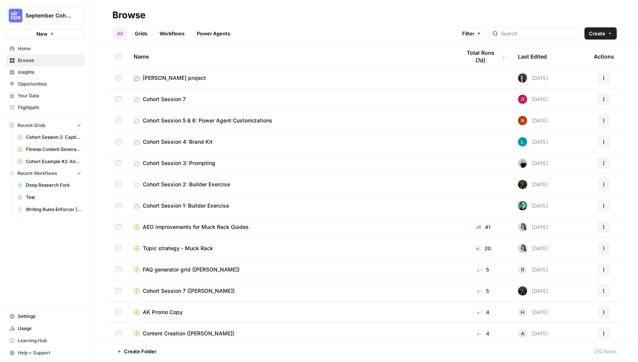
click at [209, 35] on link "Power Agents" at bounding box center [213, 33] width 43 height 12
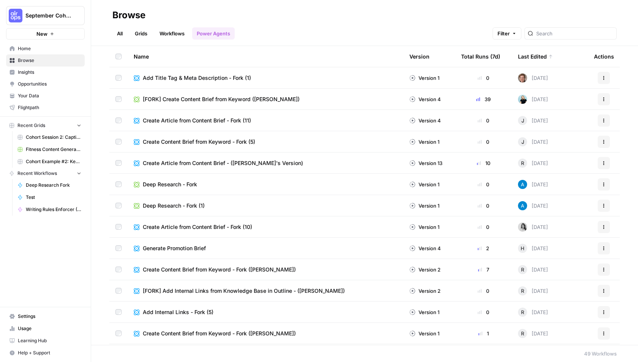
click at [228, 96] on span "[FORK] Create Content Brief from Keyword (Andrea)" at bounding box center [221, 99] width 157 height 8
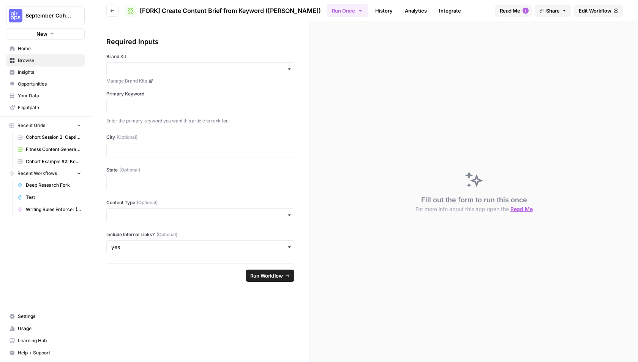
click at [114, 7] on button "Go back" at bounding box center [112, 11] width 12 height 12
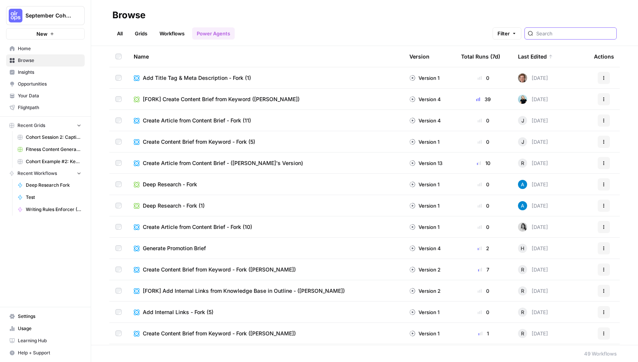
click at [567, 33] on input "search" at bounding box center [574, 34] width 77 height 8
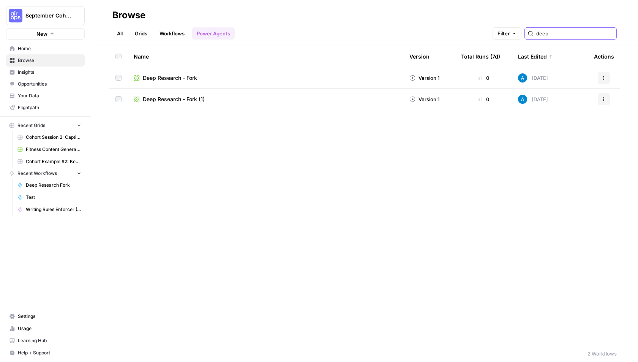
type input "deep"
click at [166, 80] on span "Deep Research - Fork" at bounding box center [170, 78] width 54 height 8
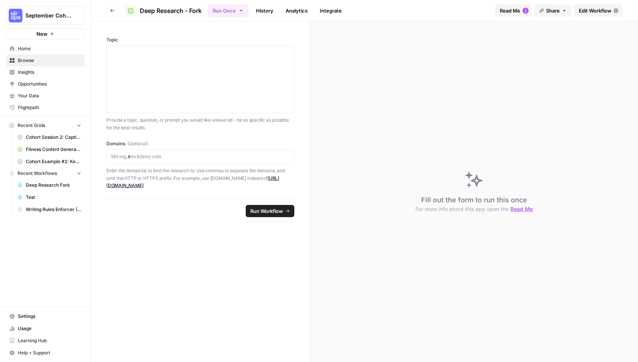
click at [603, 13] on span "Edit Workflow" at bounding box center [595, 11] width 33 height 8
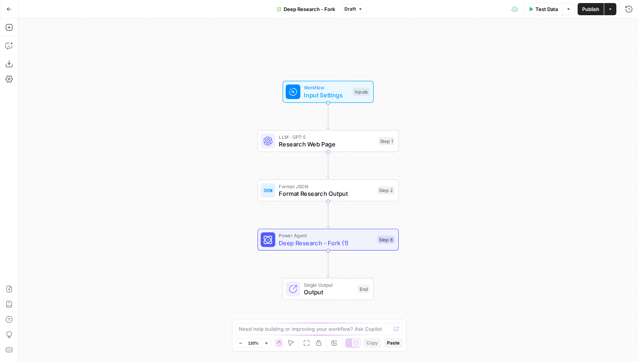
click at [9, 9] on icon "button" at bounding box center [8, 8] width 5 height 5
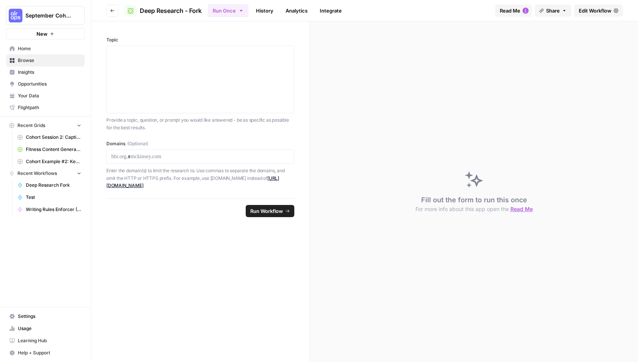
click at [115, 3] on header "Go back Deep Research - Fork Run Once History Analytics Integrate Read Me Share…" at bounding box center [364, 10] width 547 height 21
click at [115, 8] on button "Go back" at bounding box center [112, 11] width 12 height 12
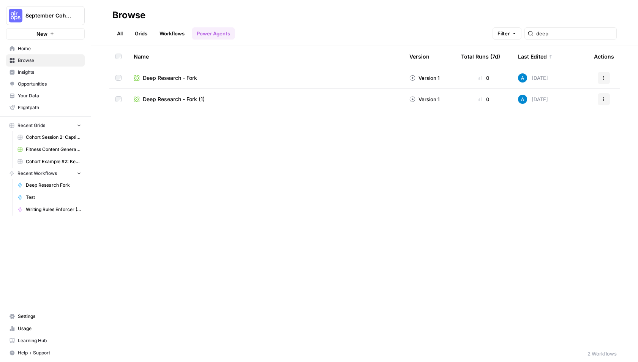
click at [182, 99] on span "Deep Research - Fork (1)" at bounding box center [174, 99] width 62 height 8
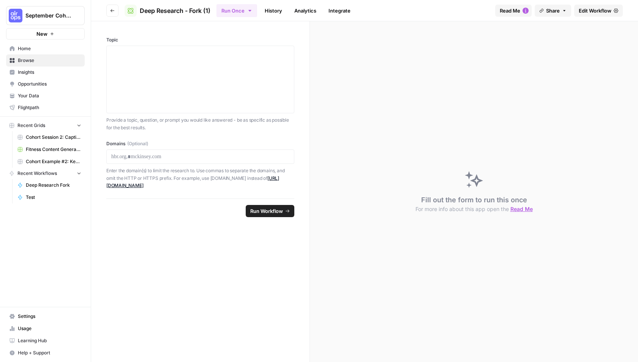
click at [612, 13] on link "Edit Workflow" at bounding box center [598, 11] width 49 height 12
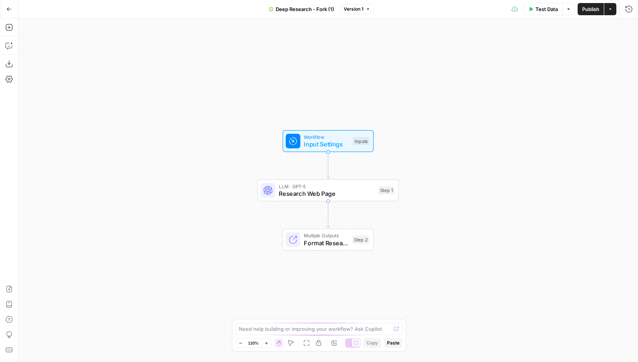
click at [9, 12] on button "Go Back" at bounding box center [9, 9] width 14 height 14
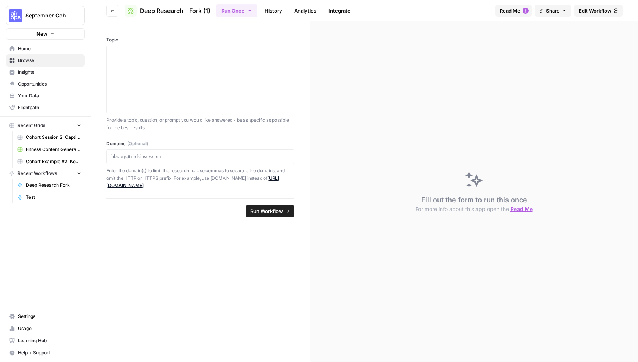
click at [111, 8] on icon "button" at bounding box center [112, 10] width 5 height 5
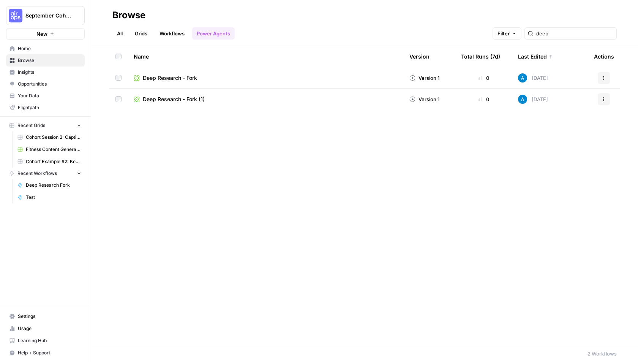
click at [142, 33] on link "Grids" at bounding box center [141, 33] width 22 height 12
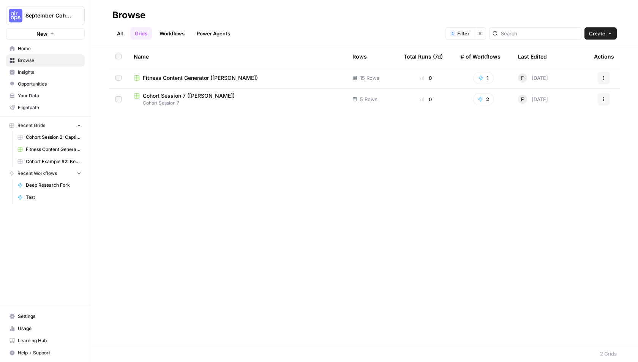
click at [211, 95] on span "Cohort Session 7 (Francine)" at bounding box center [189, 96] width 92 height 8
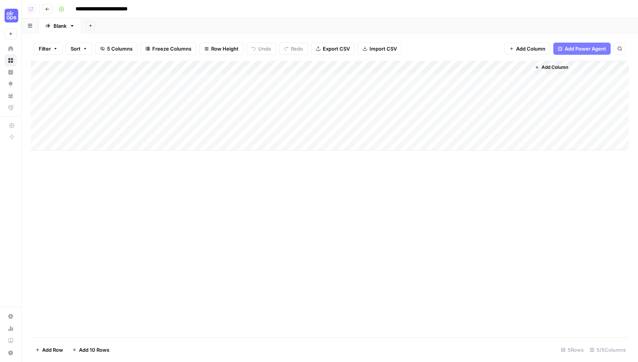
click at [206, 71] on div "Add Column" at bounding box center [330, 106] width 598 height 90
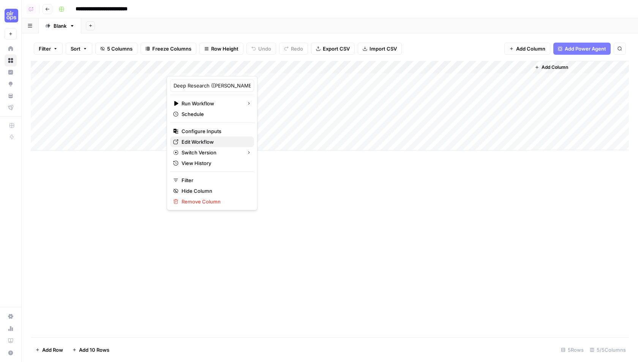
click at [197, 139] on span "Edit Workflow" at bounding box center [215, 142] width 66 height 8
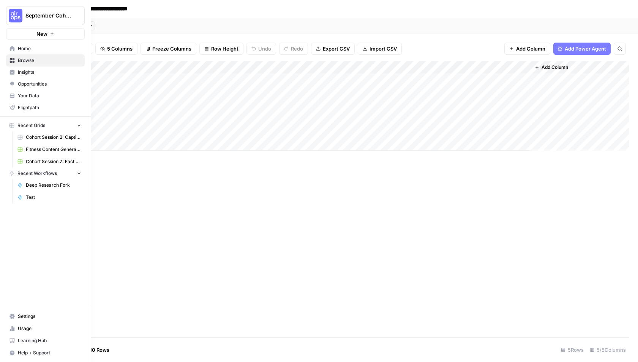
click at [24, 11] on button "September Cohort" at bounding box center [45, 15] width 79 height 19
type input "kayak"
click at [49, 55] on span "Kayak" at bounding box center [73, 57] width 100 height 8
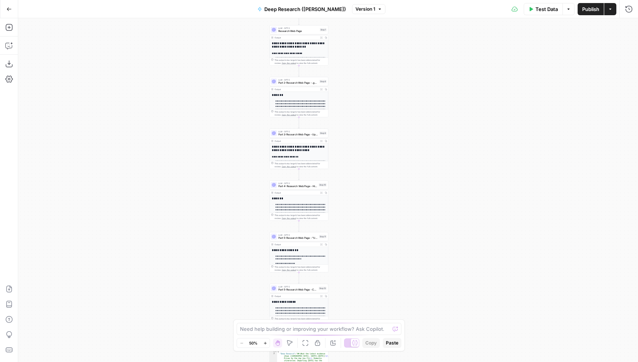
drag, startPoint x: 272, startPoint y: 204, endPoint x: 228, endPoint y: 209, distance: 44.7
click at [228, 209] on div "**********" at bounding box center [328, 189] width 620 height 343
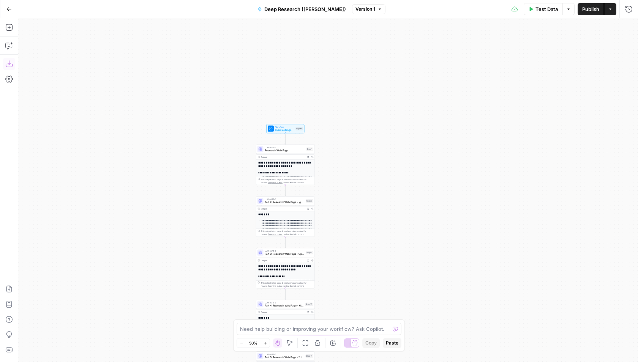
click at [8, 64] on icon "button" at bounding box center [9, 64] width 8 height 8
click at [10, 9] on icon "button" at bounding box center [9, 8] width 5 height 3
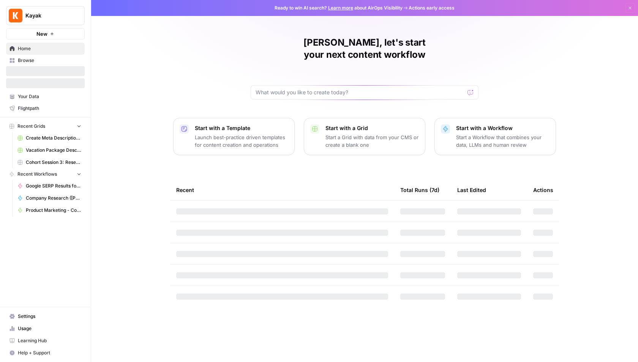
click at [36, 59] on span "Browse" at bounding box center [49, 60] width 63 height 7
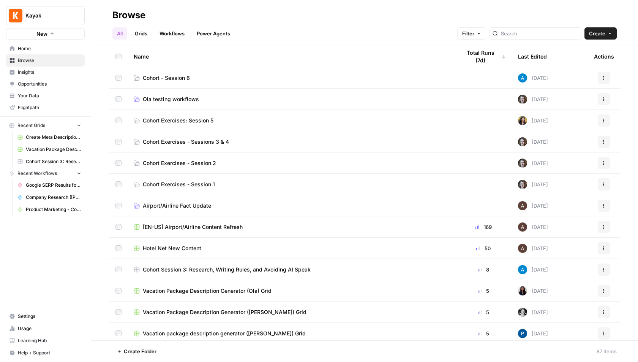
click at [183, 76] on span "Cohort - Session 6" at bounding box center [166, 78] width 47 height 8
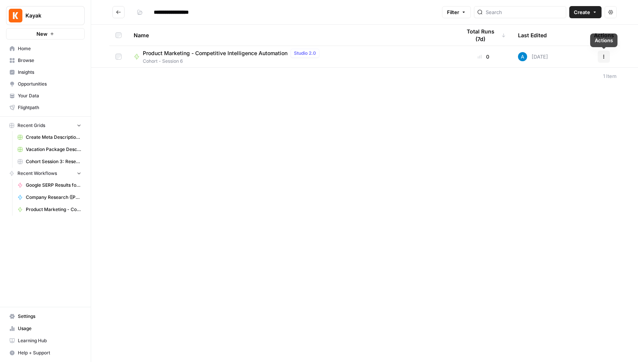
click at [580, 14] on span "Create" at bounding box center [582, 12] width 16 height 8
click at [573, 41] on span "Workflow" at bounding box center [571, 41] width 43 height 8
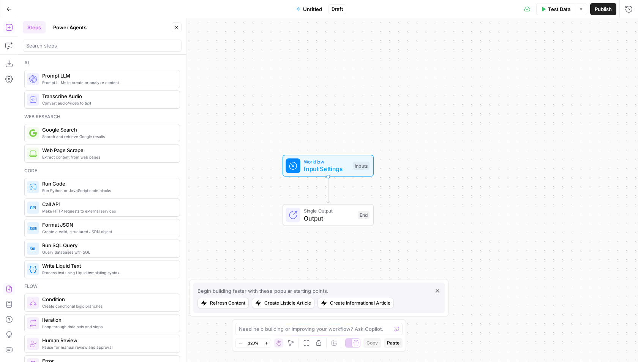
click at [8, 288] on icon "button" at bounding box center [9, 289] width 8 height 8
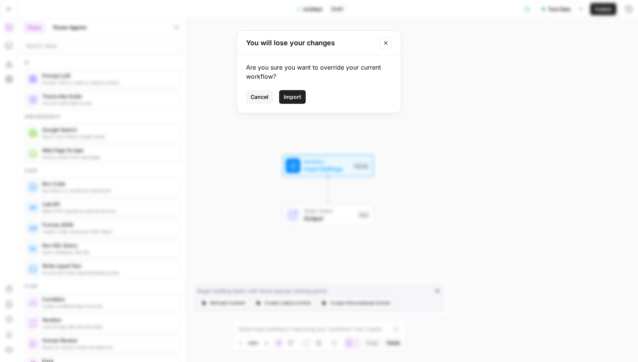
click at [300, 96] on span "Import" at bounding box center [292, 97] width 17 height 8
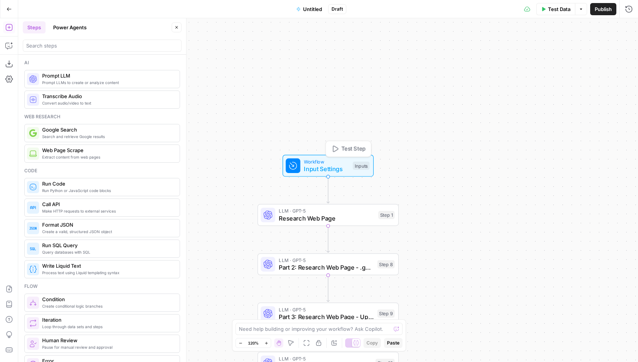
click at [323, 165] on span "Input Settings" at bounding box center [326, 168] width 45 height 9
click at [629, 25] on icon "button" at bounding box center [628, 27] width 5 height 5
click at [312, 9] on span "Untitled" at bounding box center [312, 9] width 19 height 8
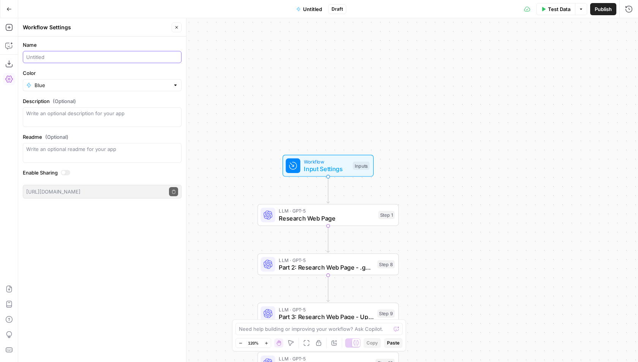
click at [58, 58] on input "Name" at bounding box center [102, 57] width 152 height 8
click at [68, 57] on input "Fact-Checker Prompting ([PERSON_NAME])" at bounding box center [102, 57] width 152 height 8
type input "Fact-Checker Exercises ([PERSON_NAME])"
click at [68, 85] on input "Color" at bounding box center [102, 85] width 135 height 8
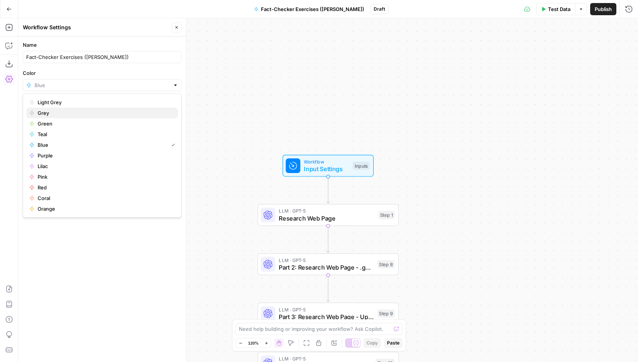
click at [63, 114] on span "Grey" at bounding box center [105, 113] width 134 height 8
type input "Grey"
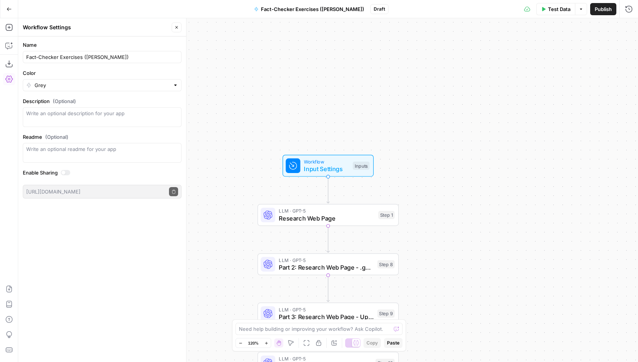
click at [136, 25] on div "Workflow Settings" at bounding box center [96, 28] width 147 height 8
click at [597, 11] on span "Publish" at bounding box center [603, 9] width 17 height 8
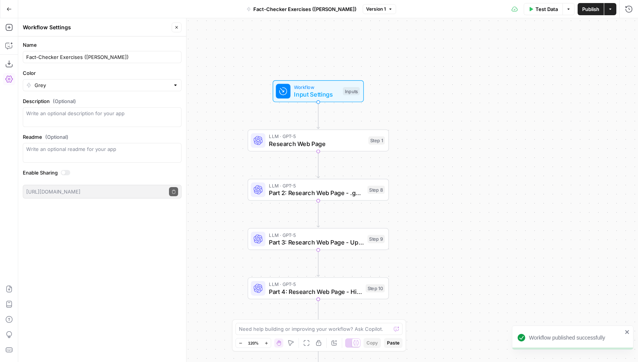
drag, startPoint x: 337, startPoint y: 115, endPoint x: 328, endPoint y: 38, distance: 77.2
click at [328, 38] on div "Workflow Input Settings Inputs LLM · GPT-5 Research Web Page Step 1 LLM · GPT-5…" at bounding box center [328, 189] width 620 height 343
